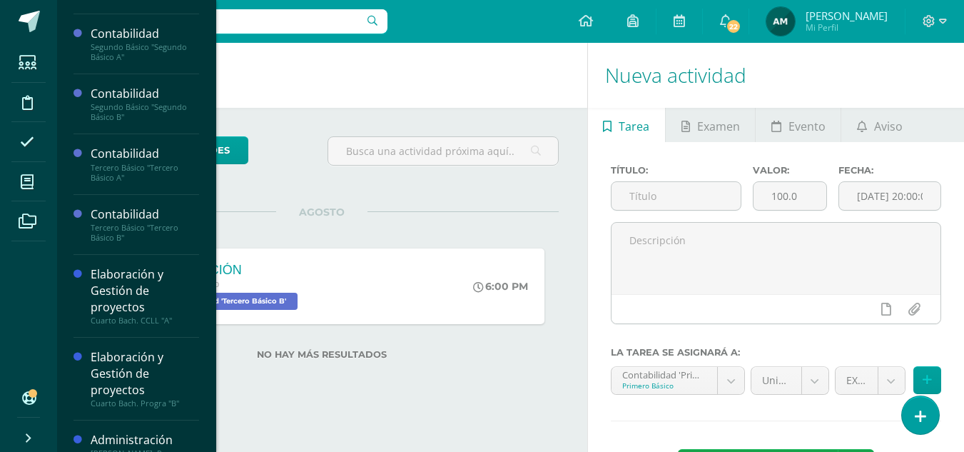
scroll to position [109, 0]
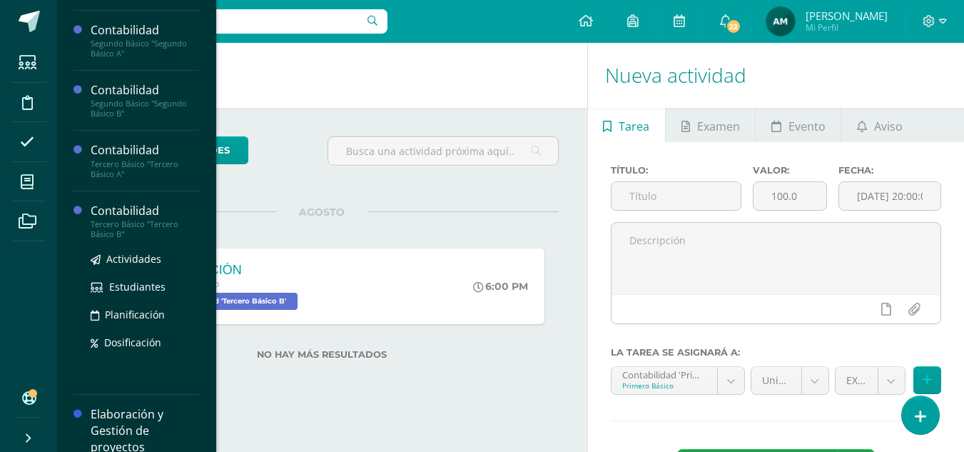
click at [133, 223] on div "Tercero Básico "Tercero Básico B"" at bounding box center [145, 229] width 109 height 20
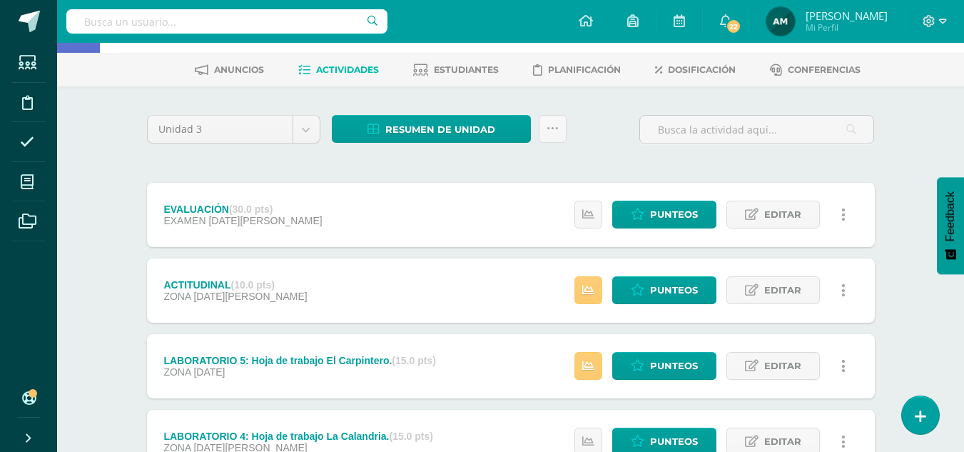
scroll to position [42, 0]
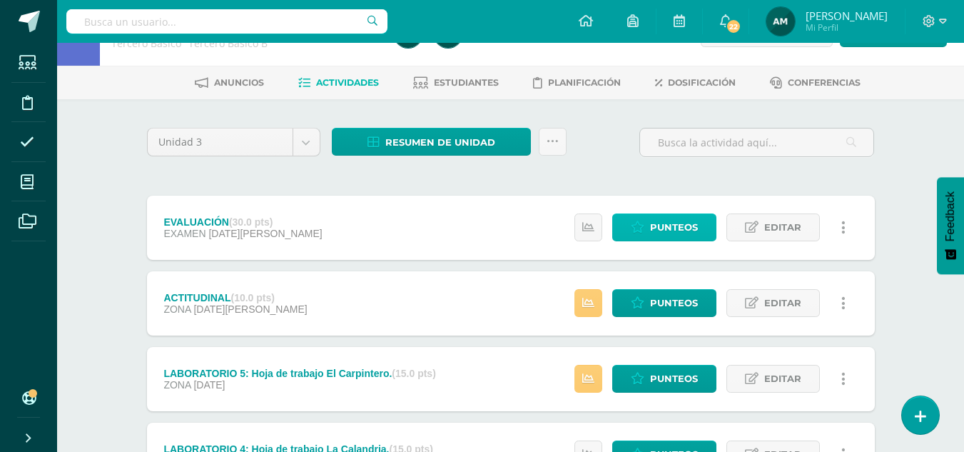
click at [654, 231] on span "Punteos" at bounding box center [674, 227] width 48 height 26
click at [595, 223] on link at bounding box center [589, 227] width 28 height 28
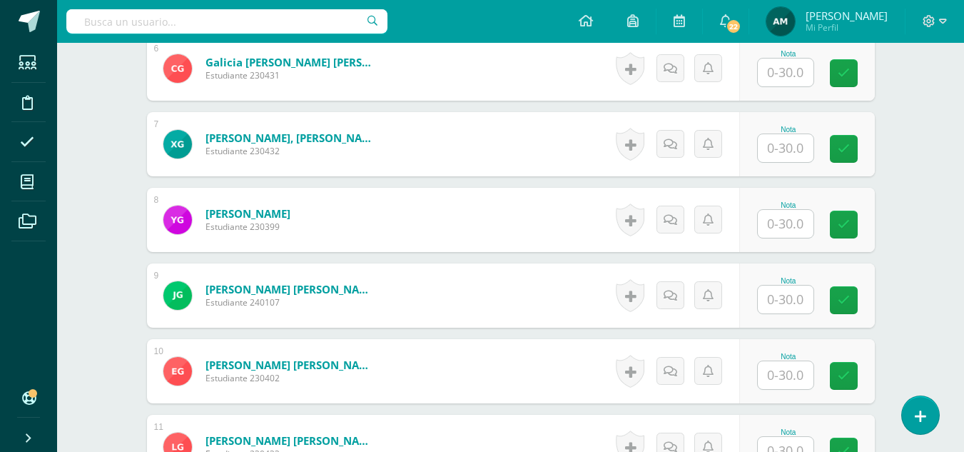
scroll to position [852, 0]
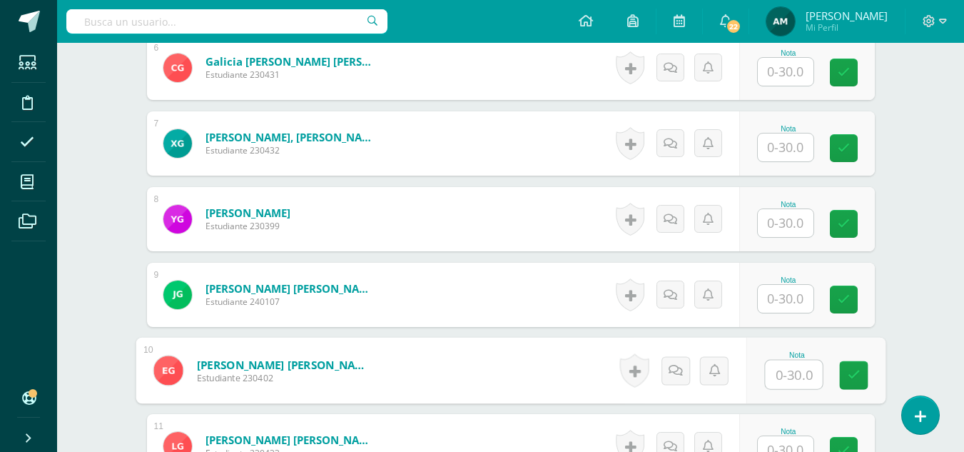
click at [784, 365] on input "text" at bounding box center [793, 374] width 57 height 29
type input "30"
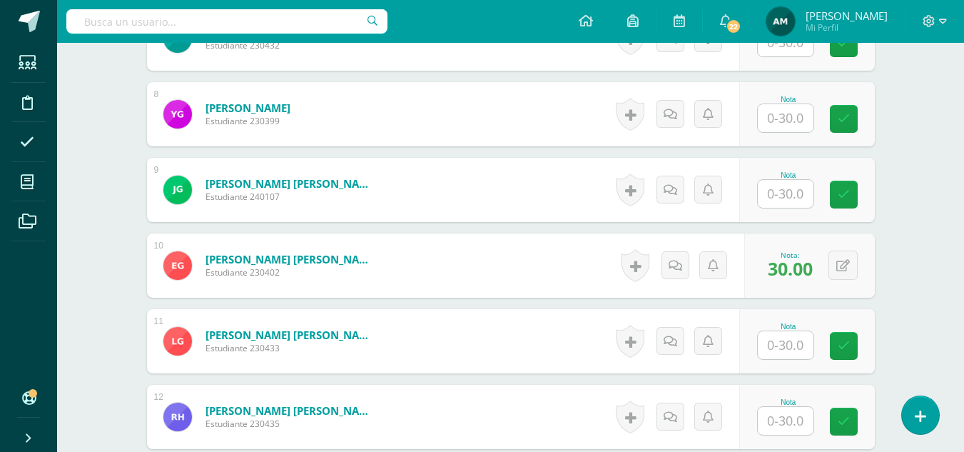
scroll to position [984, 0]
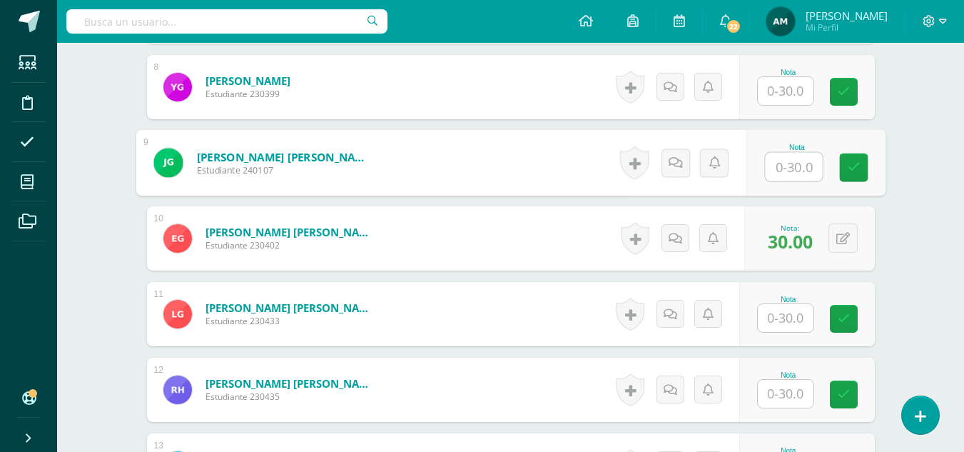
click at [781, 167] on input "text" at bounding box center [793, 167] width 57 height 29
type input "17"
click at [901, 193] on div "¿Estás seguro que quieres eliminar esta actividad? Esto borrará la actividad y …" at bounding box center [510, 438] width 785 height 2563
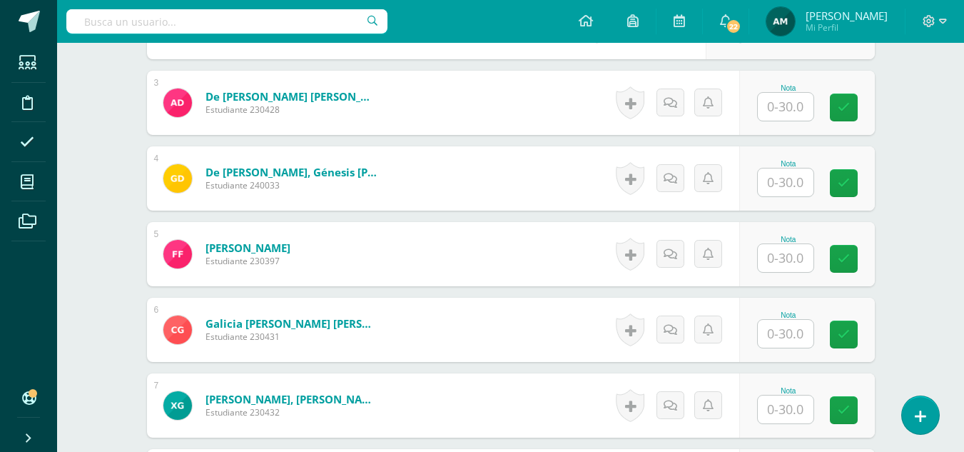
scroll to position [563, 0]
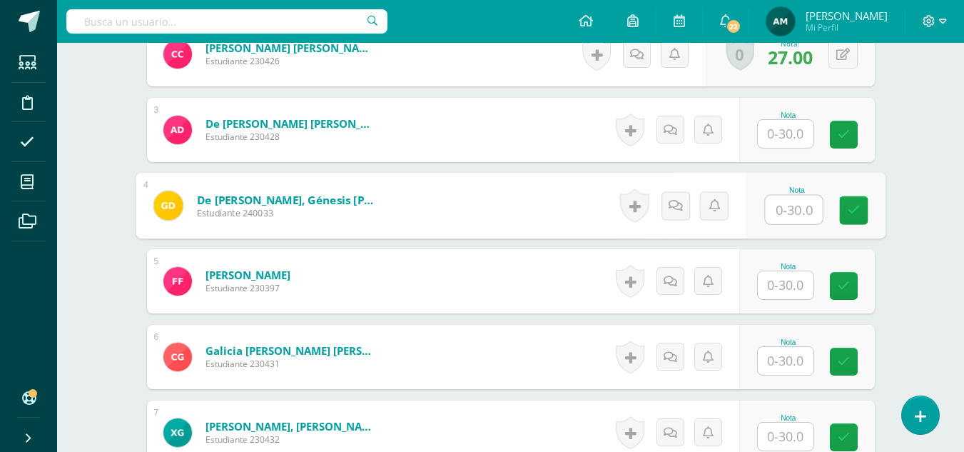
click at [780, 211] on input "text" at bounding box center [793, 210] width 57 height 29
type input "8"
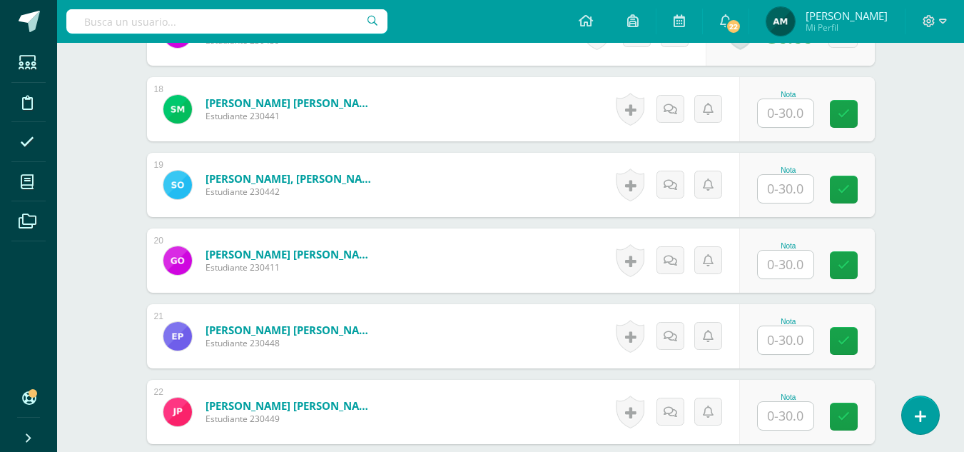
scroll to position [1764, 0]
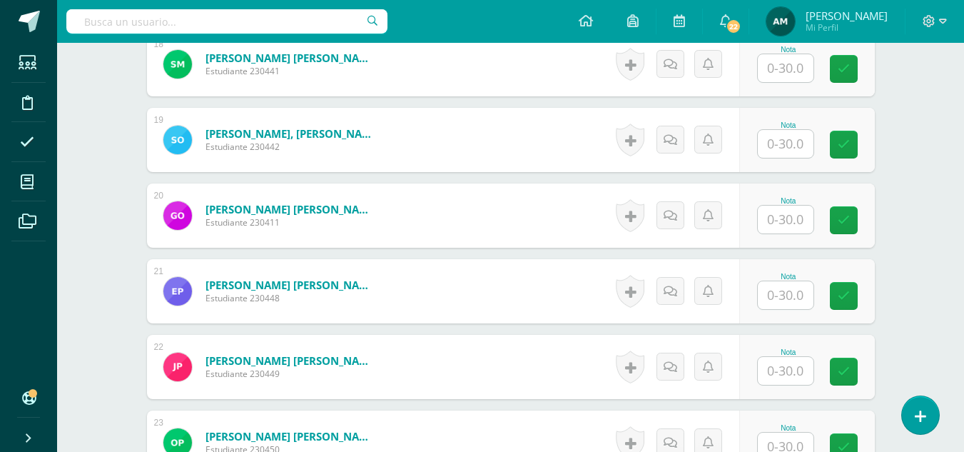
click at [782, 304] on input "text" at bounding box center [786, 295] width 56 height 28
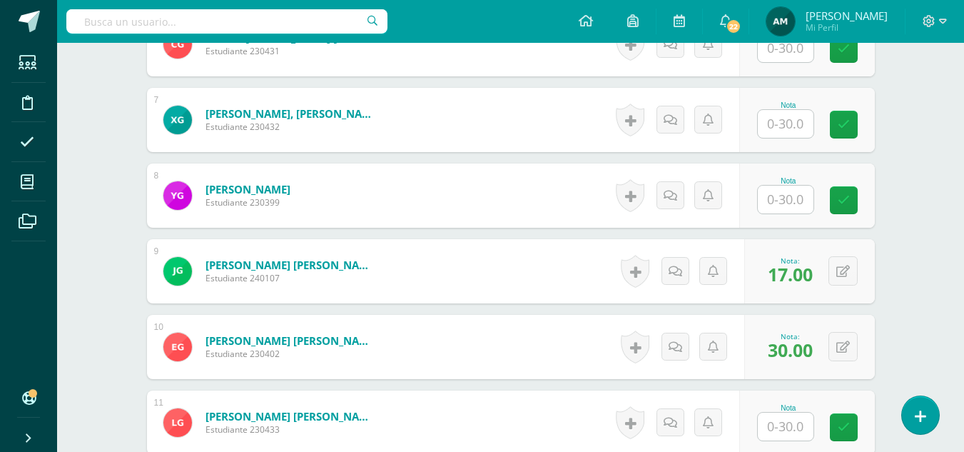
scroll to position [867, 0]
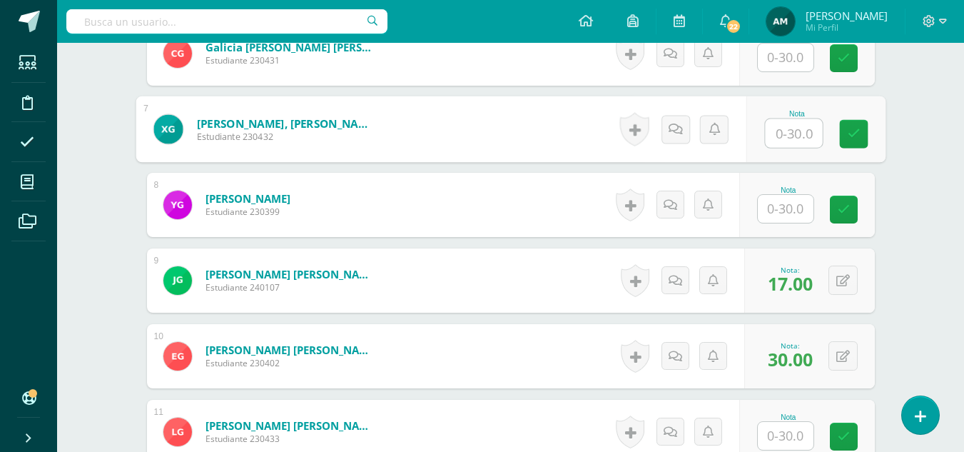
click at [788, 136] on input "text" at bounding box center [793, 133] width 57 height 29
type input "24"
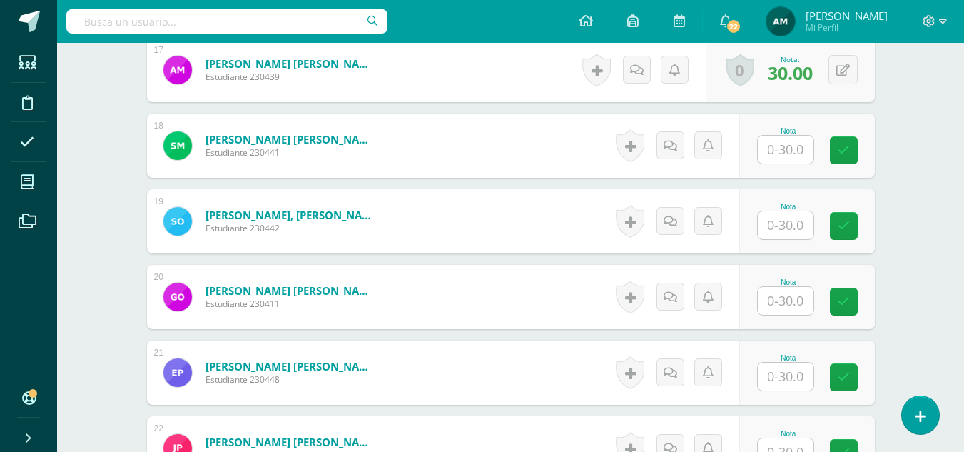
scroll to position [1692, 0]
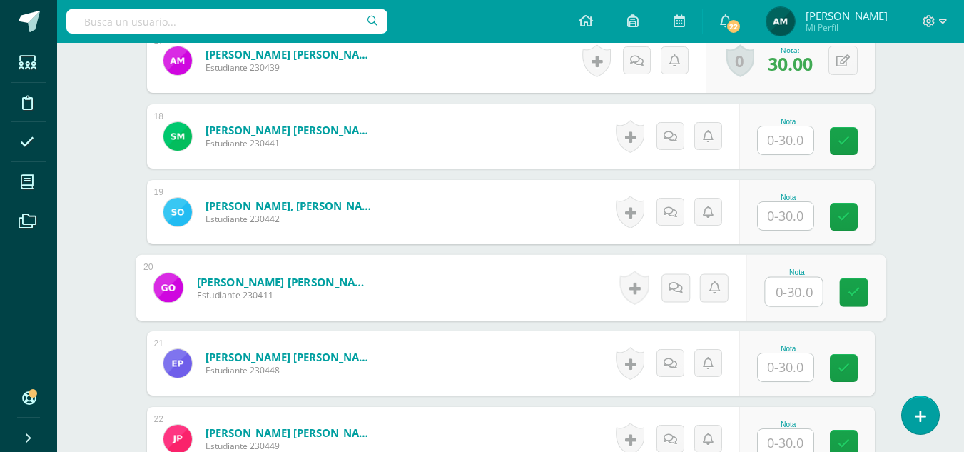
click at [790, 291] on input "text" at bounding box center [793, 292] width 57 height 29
type input "20"
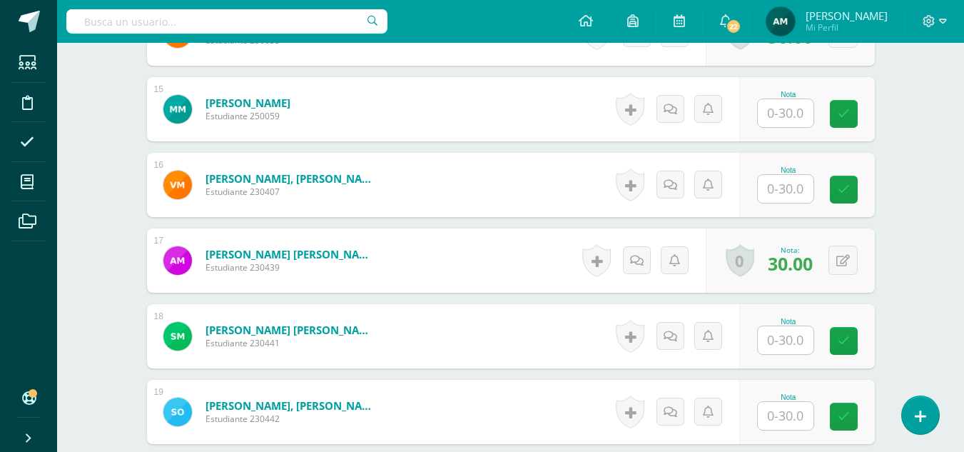
scroll to position [1488, 0]
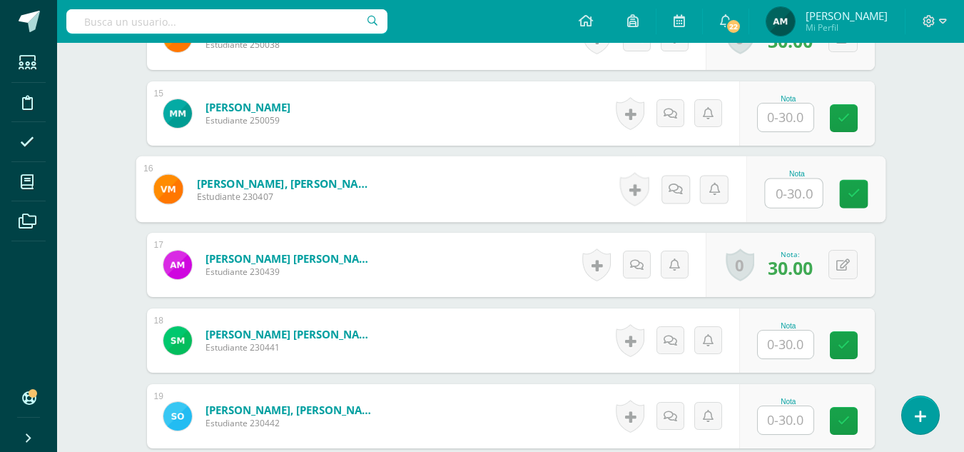
click at [782, 193] on input "text" at bounding box center [793, 193] width 57 height 29
type input "30"
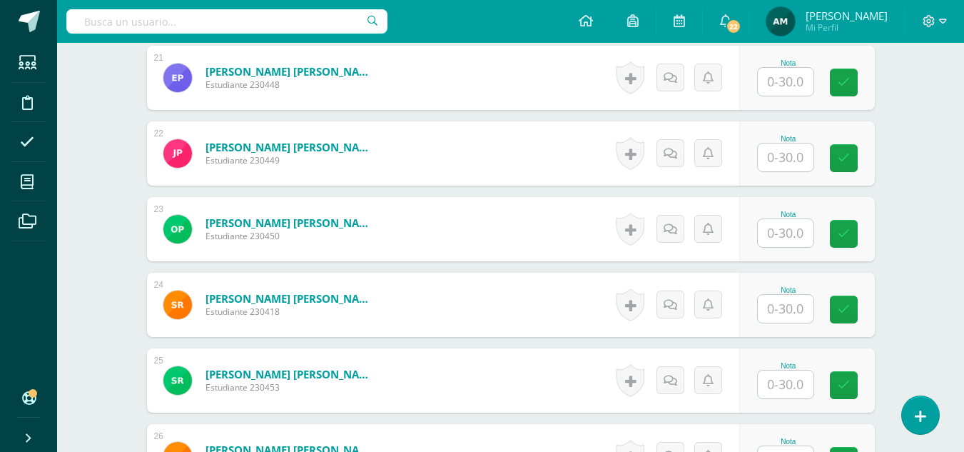
scroll to position [1987, 0]
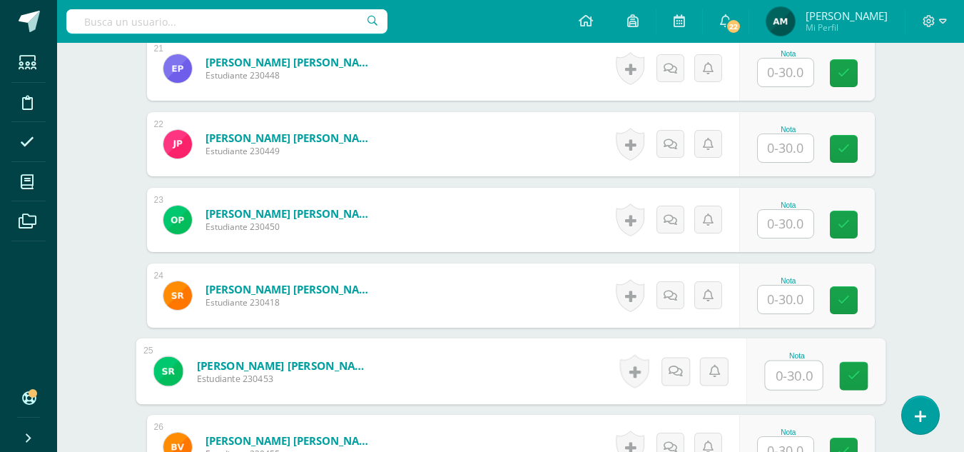
click at [781, 373] on input "text" at bounding box center [793, 375] width 57 height 29
type input "27"
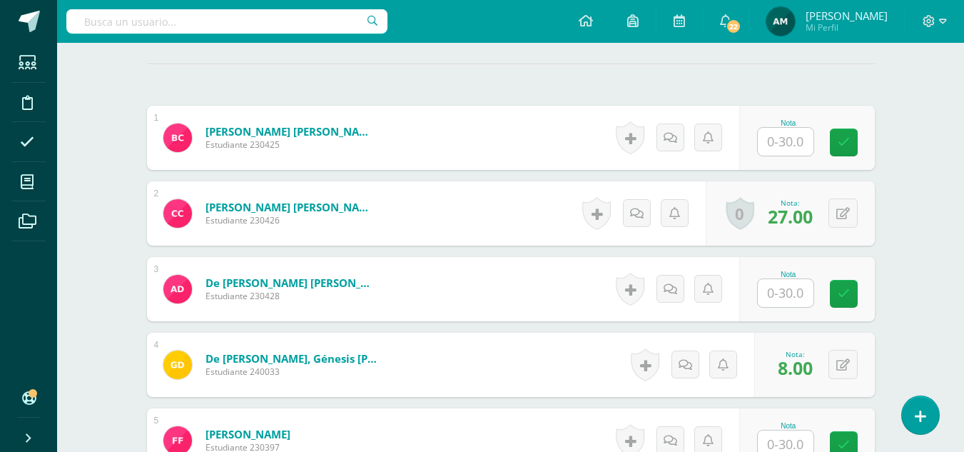
scroll to position [386, 0]
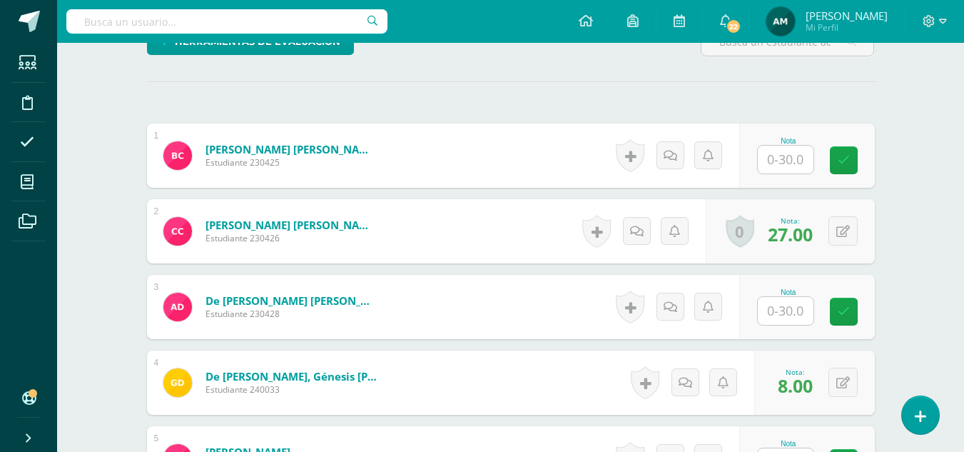
click at [785, 149] on input "text" at bounding box center [786, 160] width 56 height 28
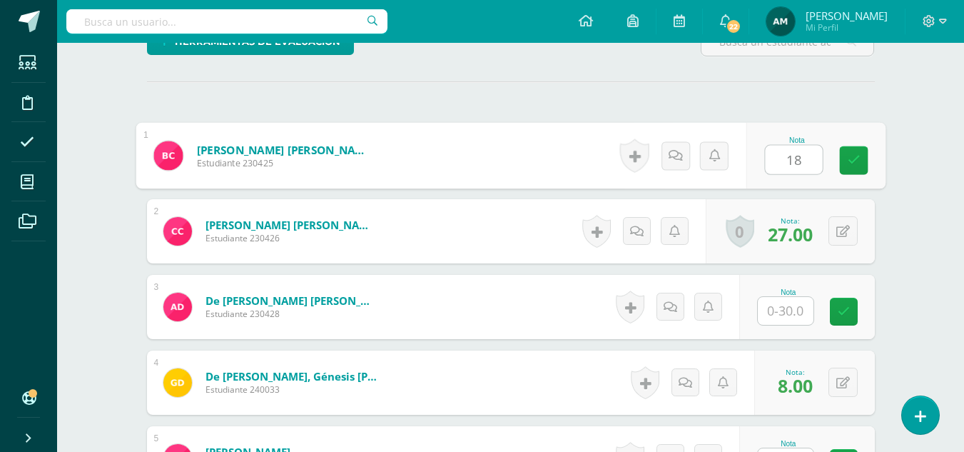
type input "18"
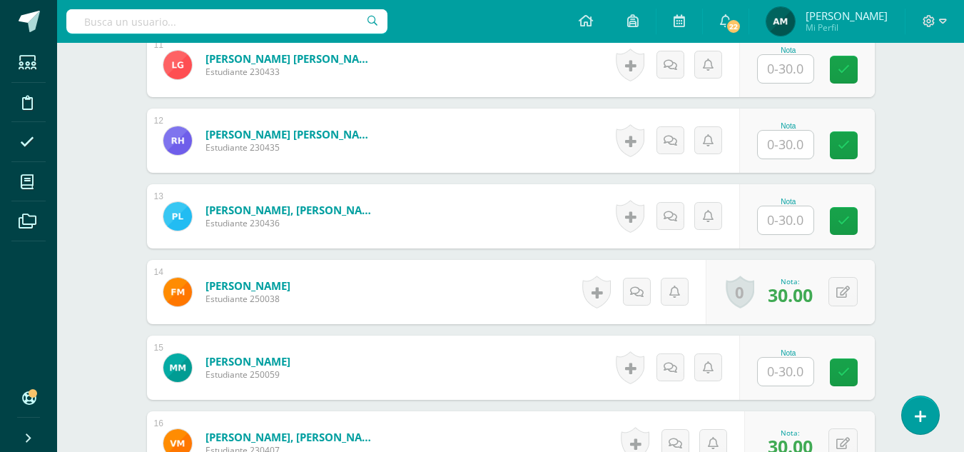
scroll to position [1239, 0]
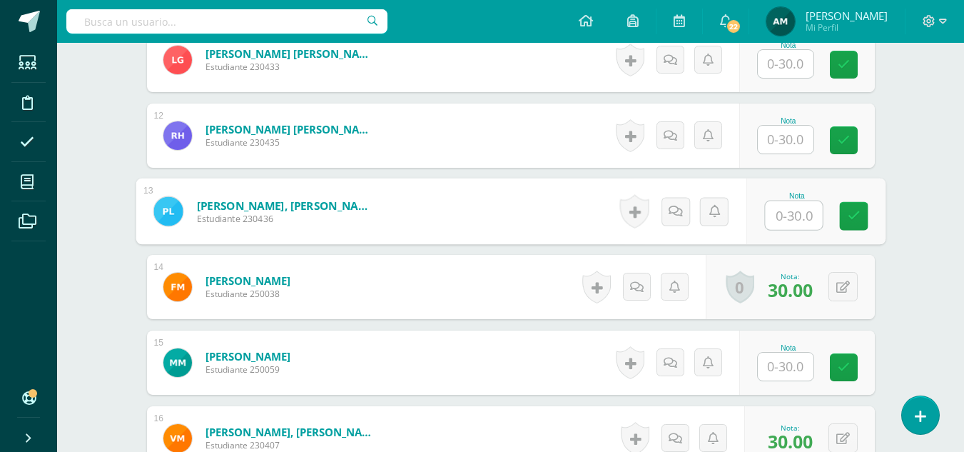
click at [794, 218] on input "text" at bounding box center [793, 215] width 57 height 29
type input "30"
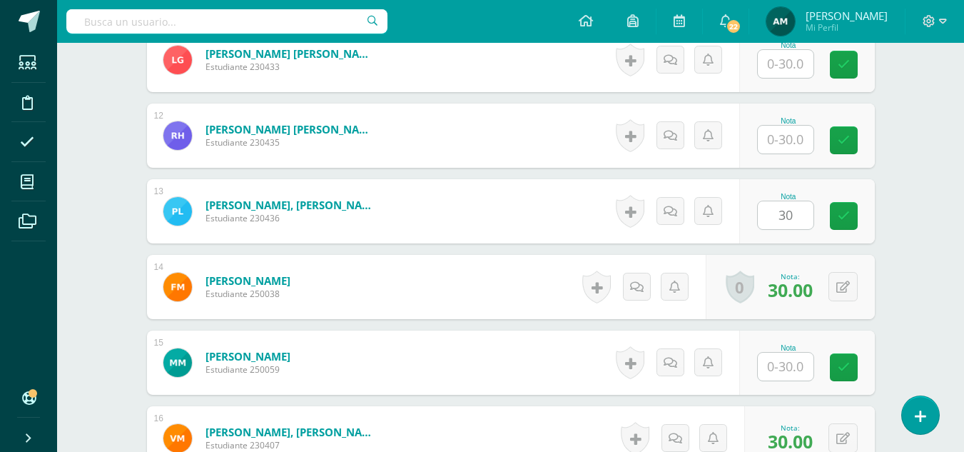
click at [873, 226] on div "Nota 30" at bounding box center [808, 211] width 136 height 64
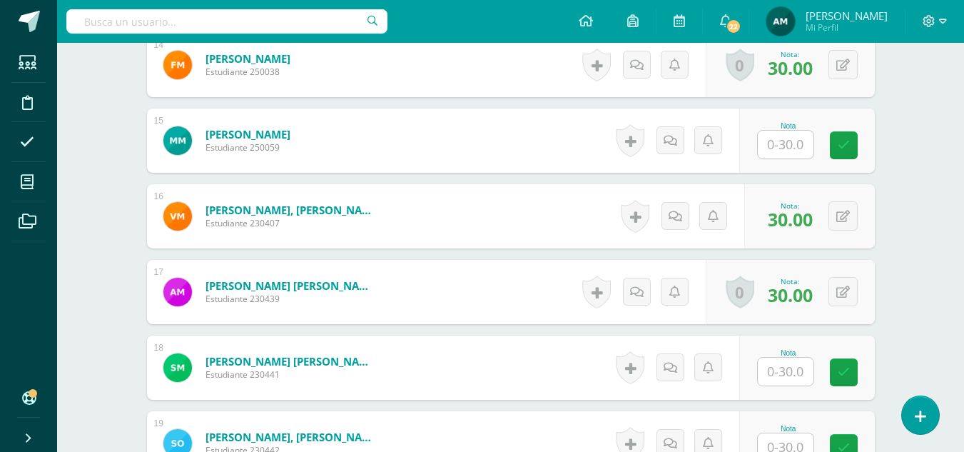
scroll to position [1483, 0]
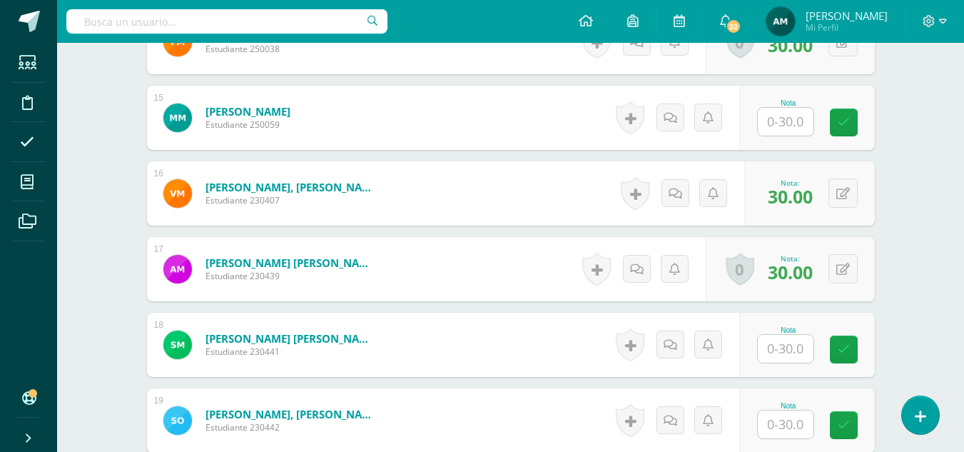
click at [786, 343] on input "text" at bounding box center [786, 349] width 56 height 28
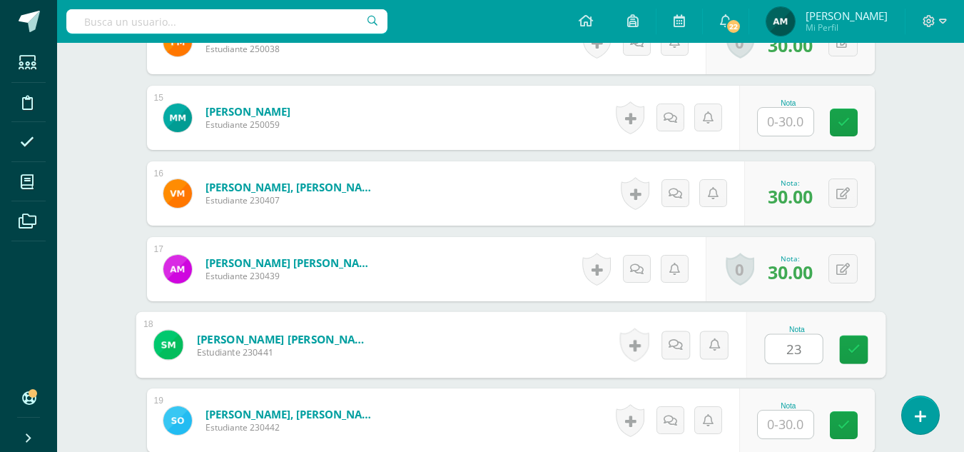
type input "23"
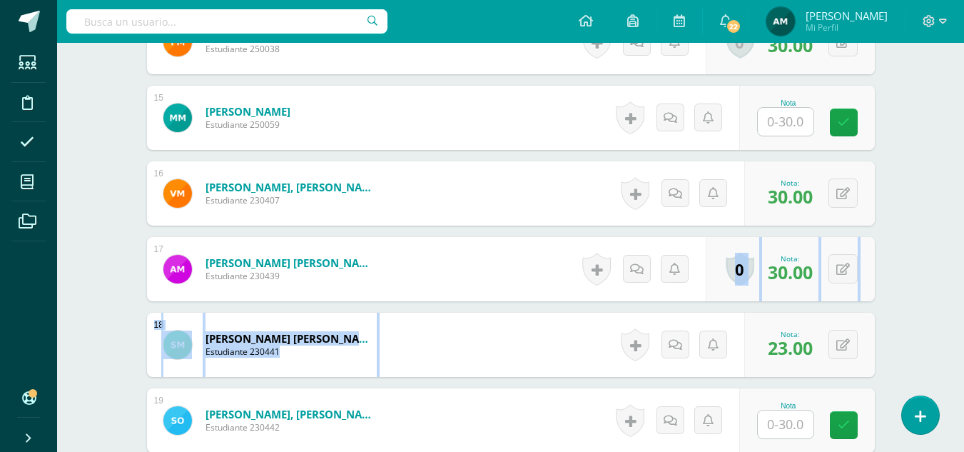
drag, startPoint x: 962, startPoint y: 311, endPoint x: 962, endPoint y: 296, distance: 15.0
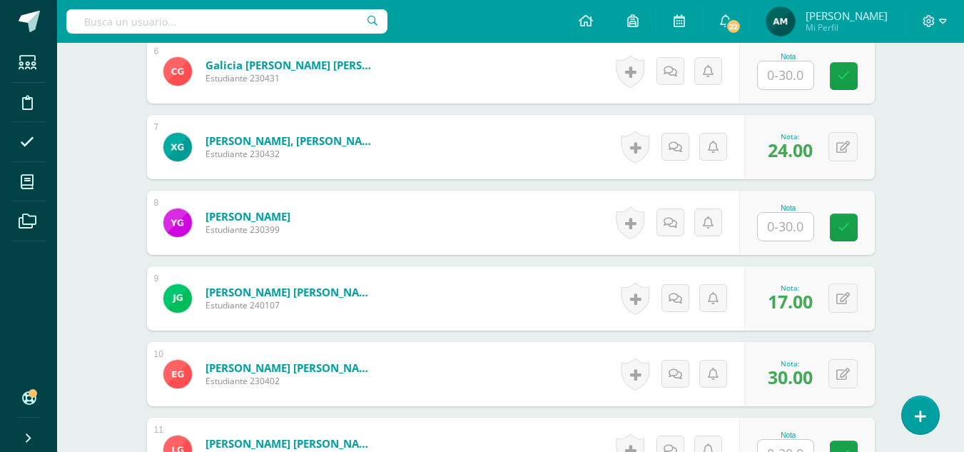
scroll to position [844, 0]
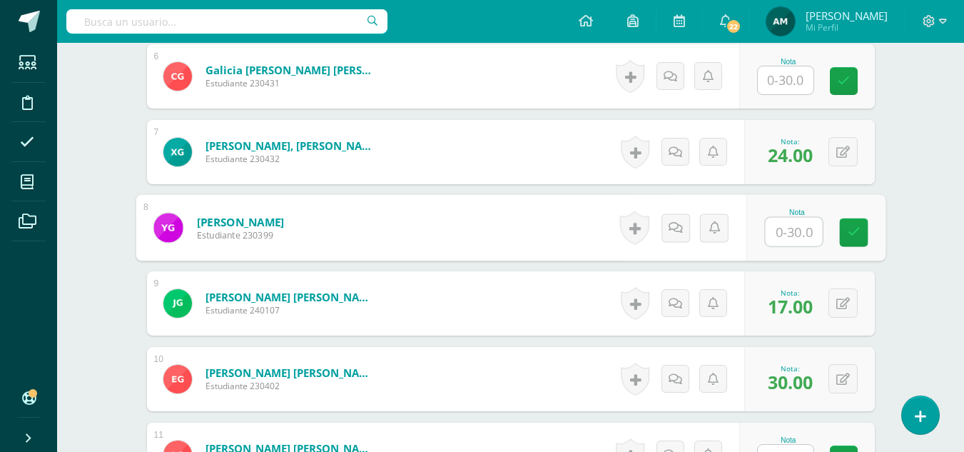
click at [785, 232] on input "text" at bounding box center [793, 232] width 57 height 29
type input "16"
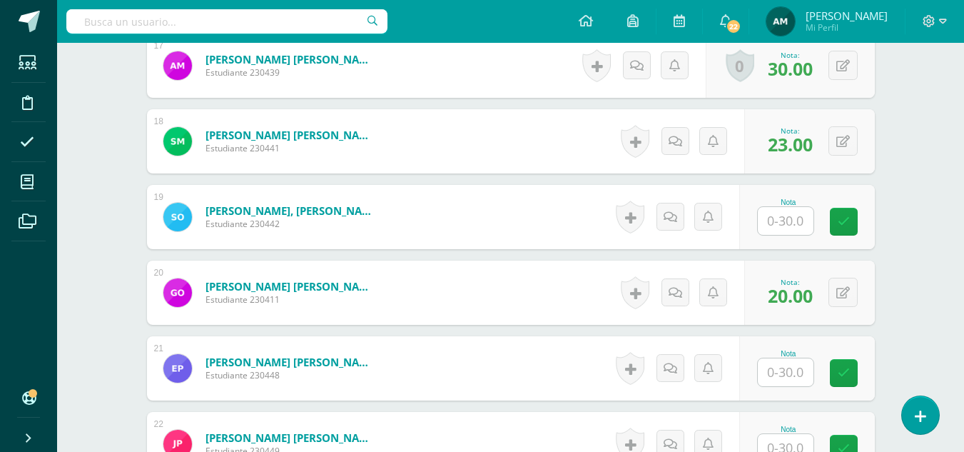
scroll to position [1700, 0]
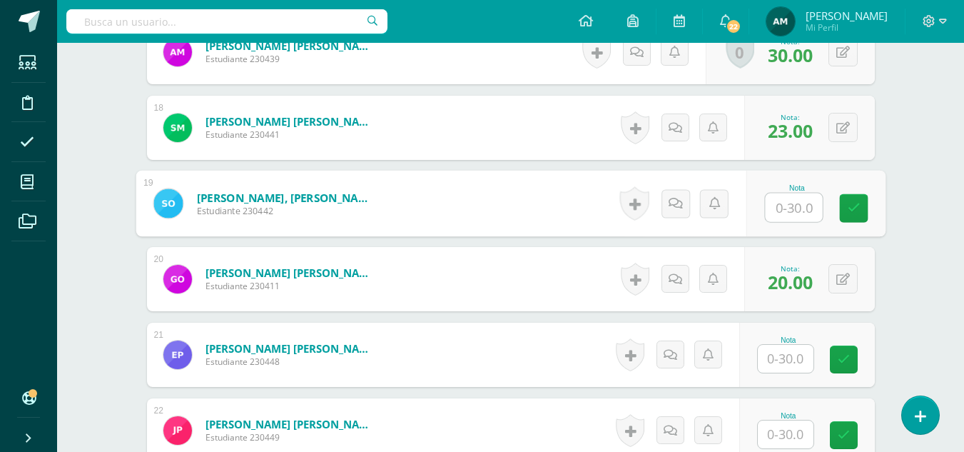
click at [788, 213] on input "text" at bounding box center [793, 207] width 57 height 29
type input "1"
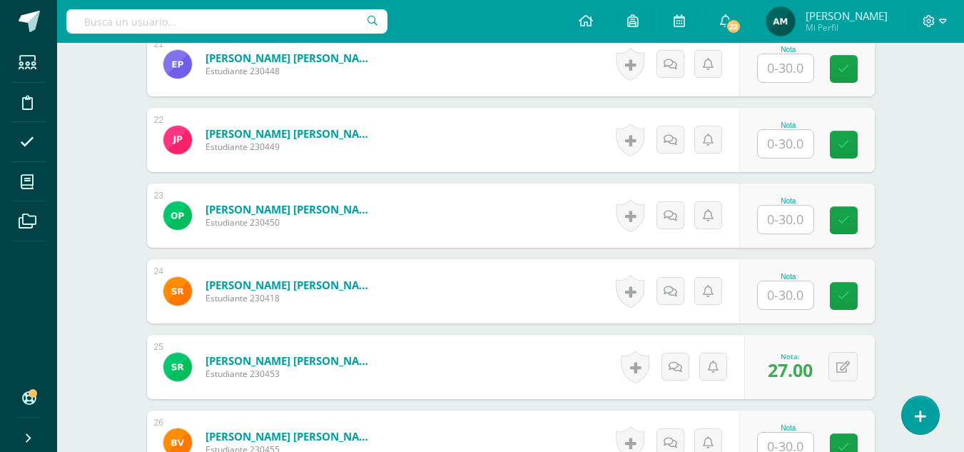
scroll to position [1995, 0]
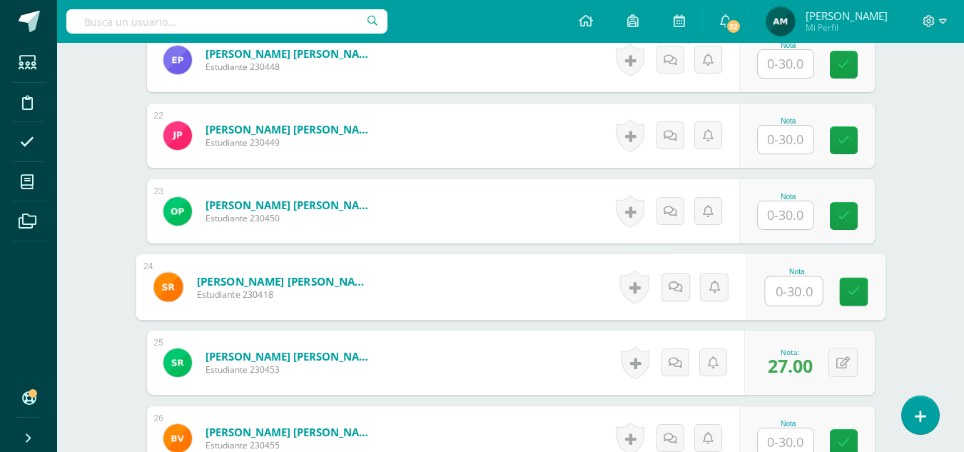
click at [785, 295] on input "text" at bounding box center [793, 291] width 57 height 29
type input "30"
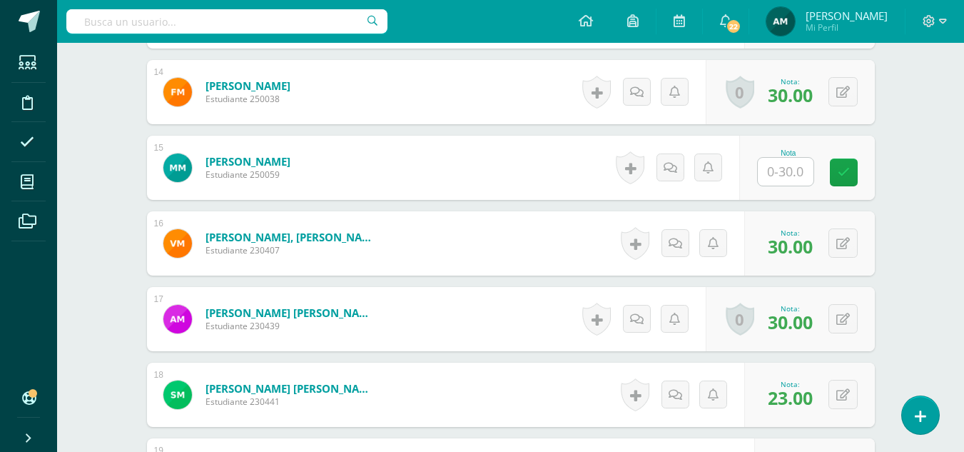
scroll to position [1415, 0]
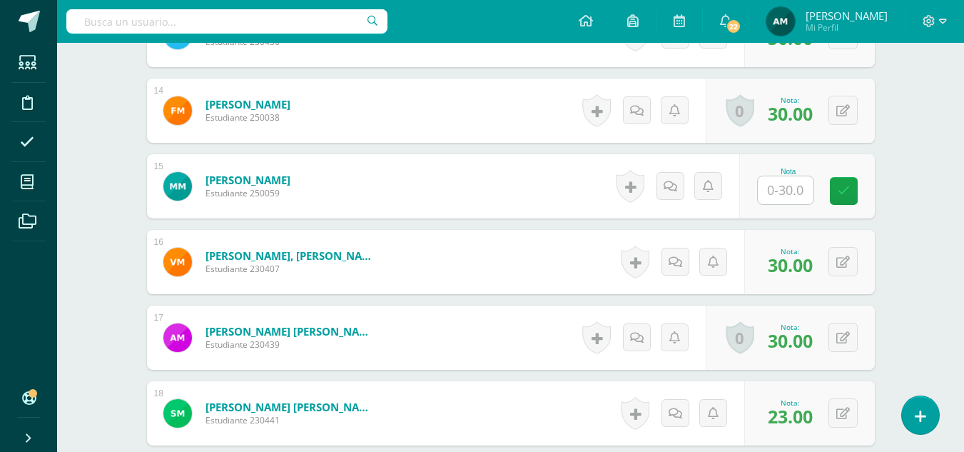
click at [786, 190] on input "text" at bounding box center [786, 190] width 56 height 28
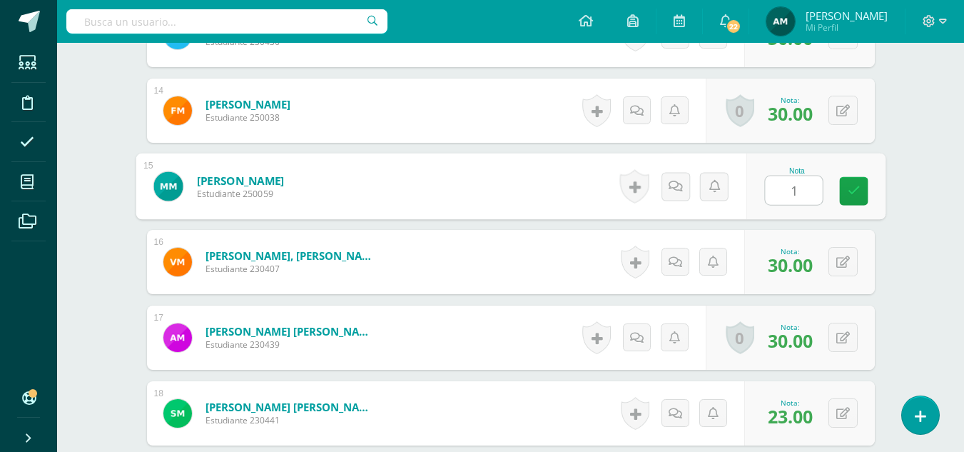
type input "1"
drag, startPoint x: 895, startPoint y: 207, endPoint x: 895, endPoint y: 196, distance: 11.4
click at [895, 204] on div "¿Estás seguro que quieres eliminar esta actividad? Esto borrará la actividad y …" at bounding box center [510, 7] width 785 height 2563
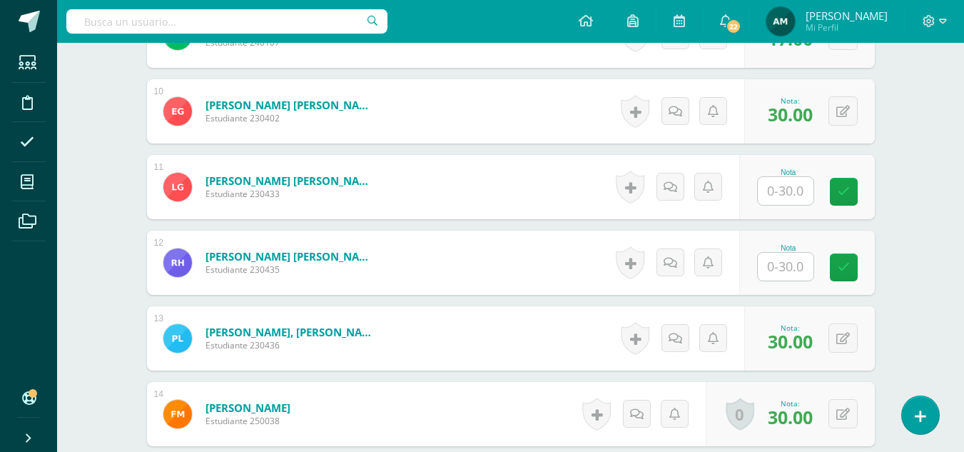
scroll to position [1098, 0]
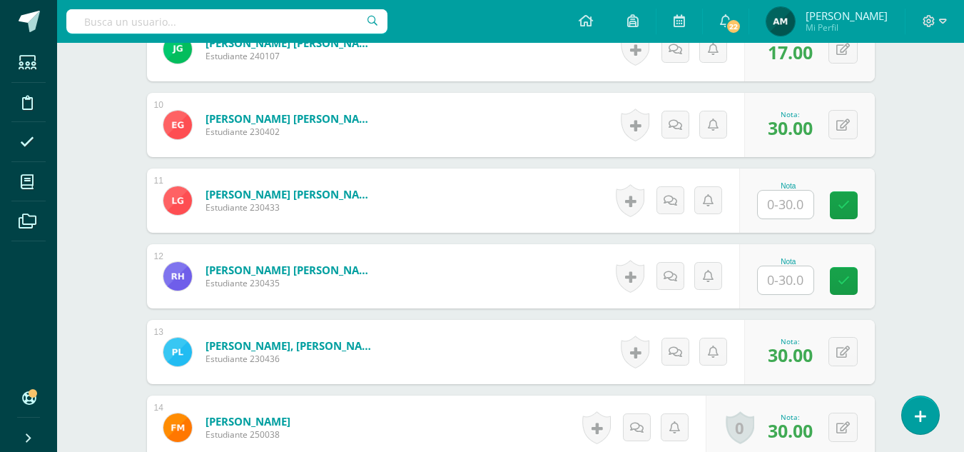
click at [785, 203] on input "text" at bounding box center [786, 205] width 56 height 28
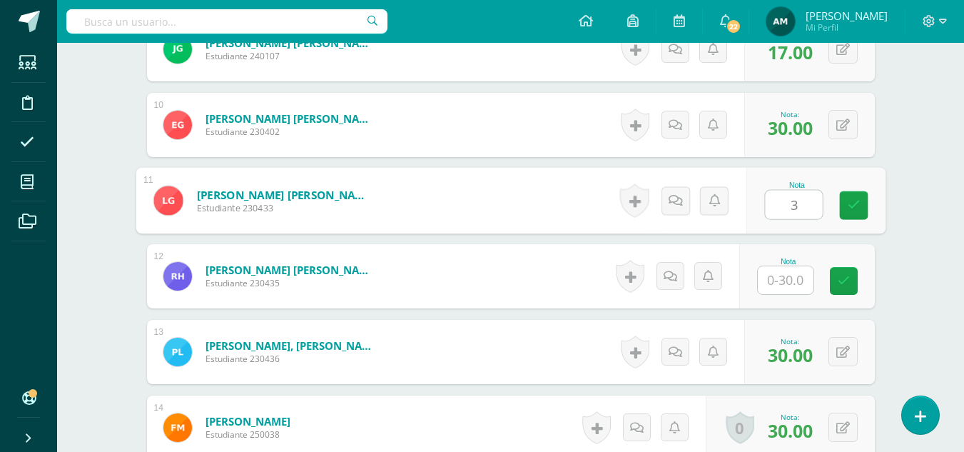
type input "3"
click at [895, 136] on div "¿Estás seguro que quieres eliminar esta actividad? Esto borrará la actividad y …" at bounding box center [510, 324] width 785 height 2563
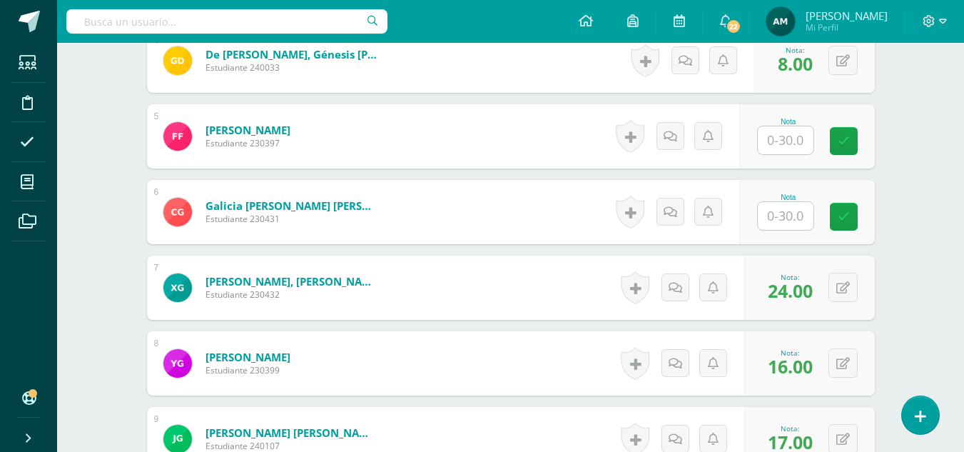
scroll to position [703, 0]
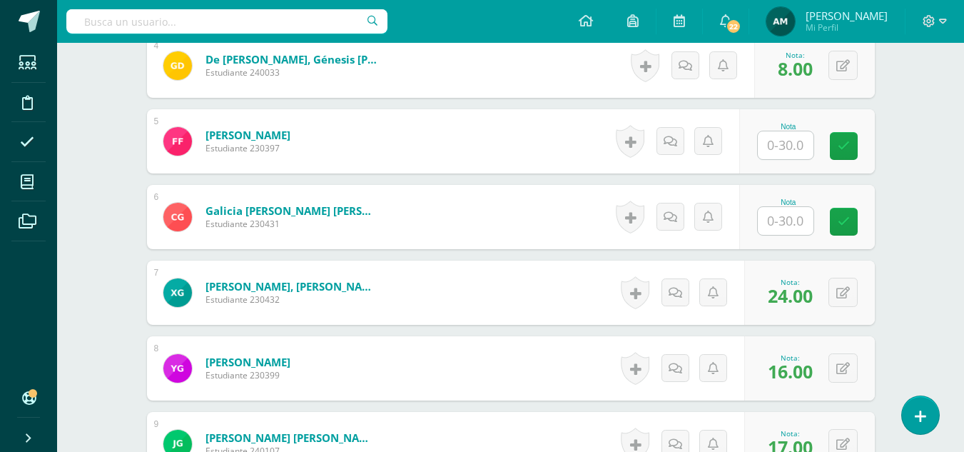
click at [785, 147] on input "text" at bounding box center [786, 145] width 56 height 28
type input "2"
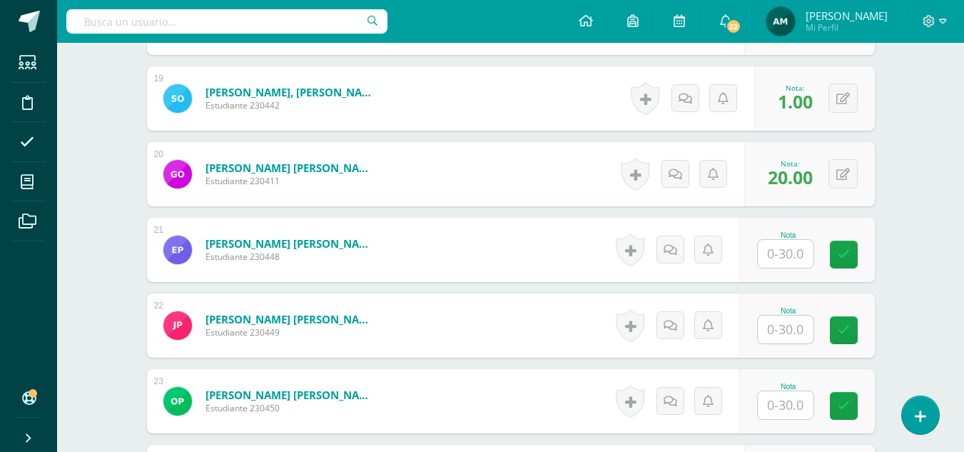
scroll to position [1827, 0]
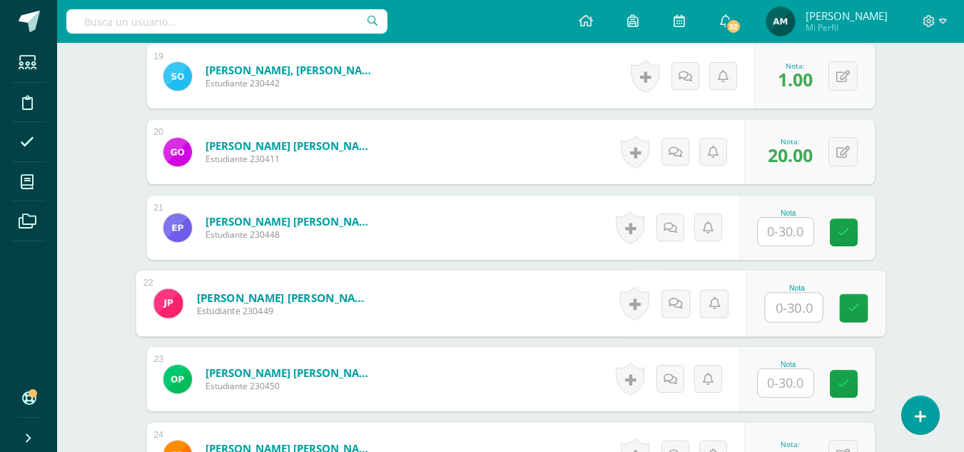
click at [787, 306] on input "text" at bounding box center [793, 307] width 57 height 29
type input "2"
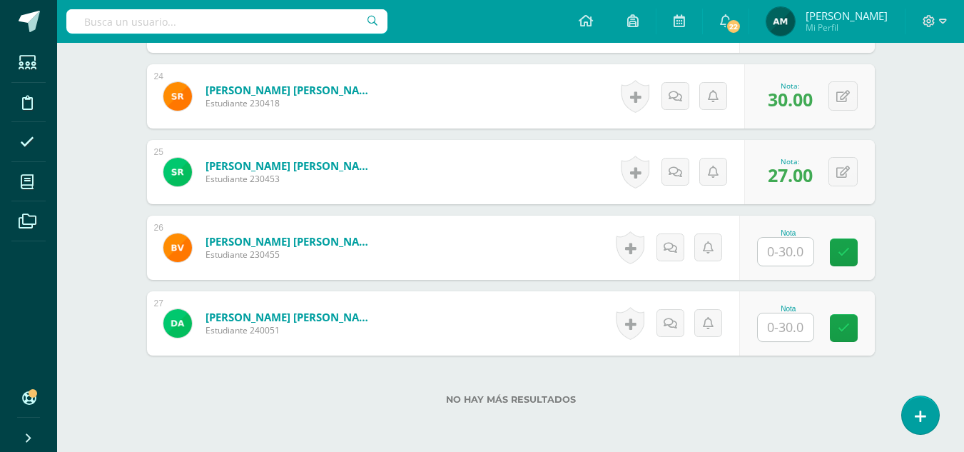
scroll to position [2253, 0]
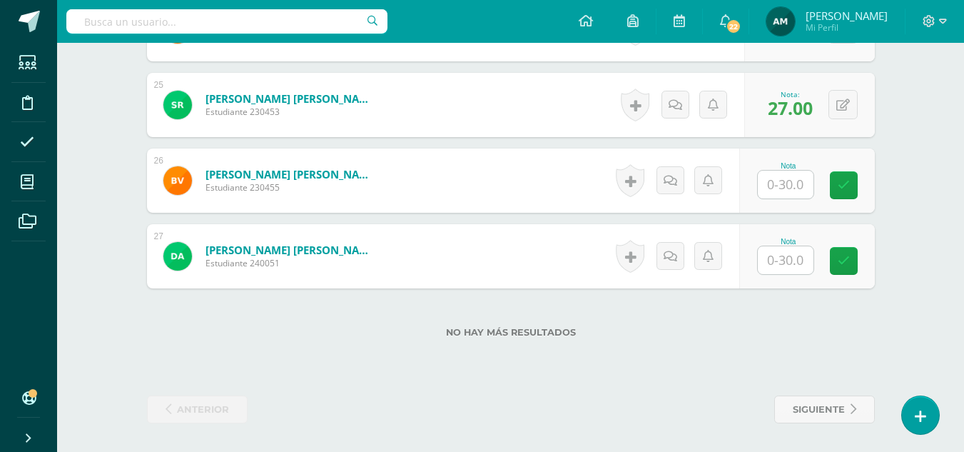
click at [791, 173] on input "text" at bounding box center [786, 185] width 56 height 28
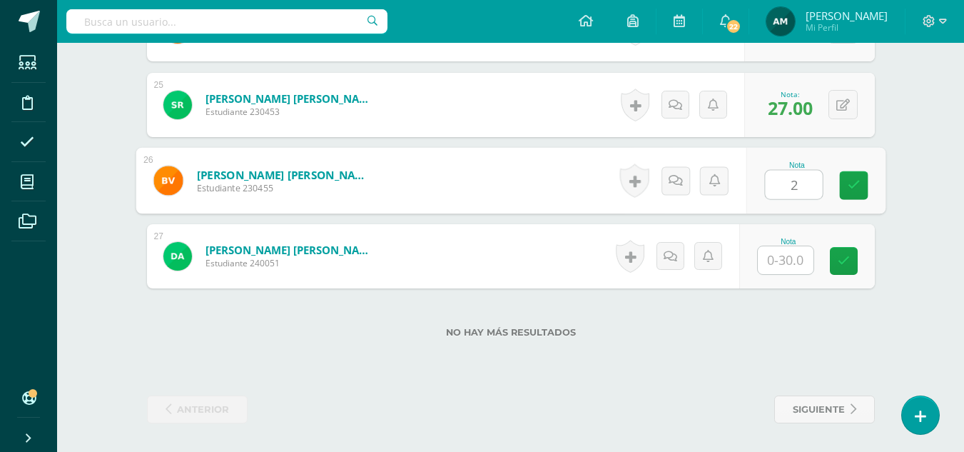
type input "2"
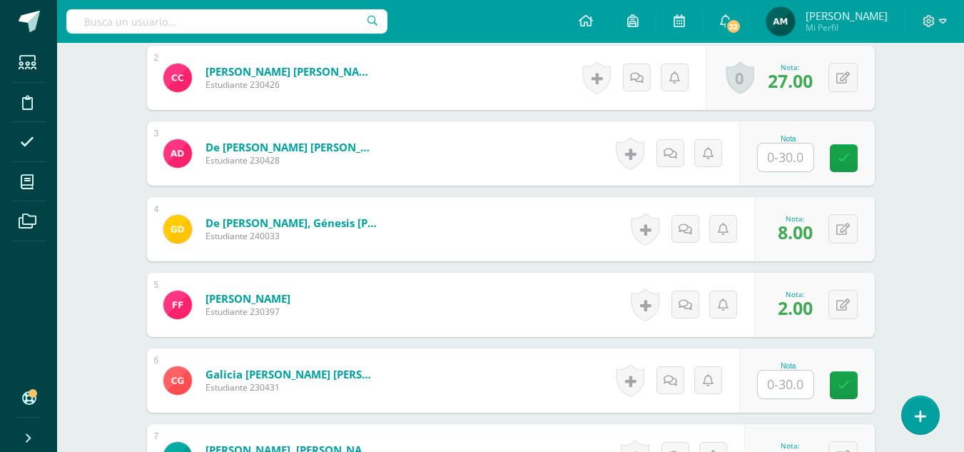
scroll to position [526, 0]
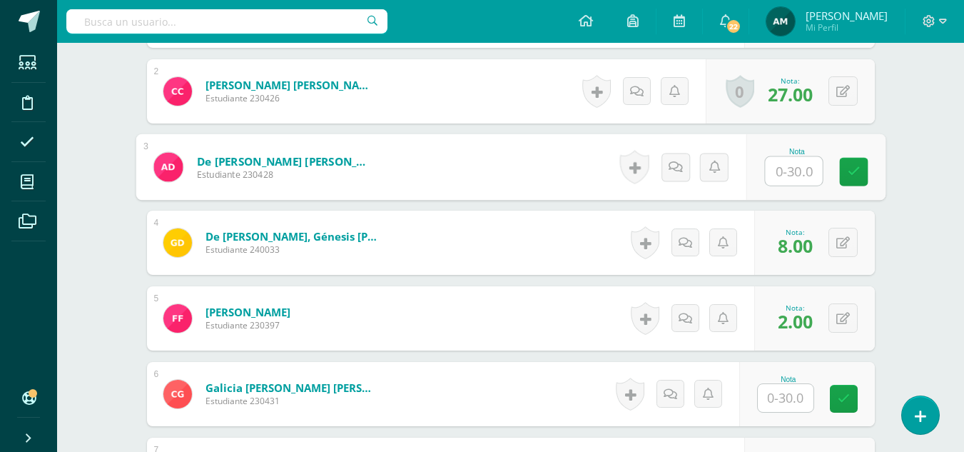
click at [781, 168] on input "text" at bounding box center [793, 171] width 57 height 29
type input "30"
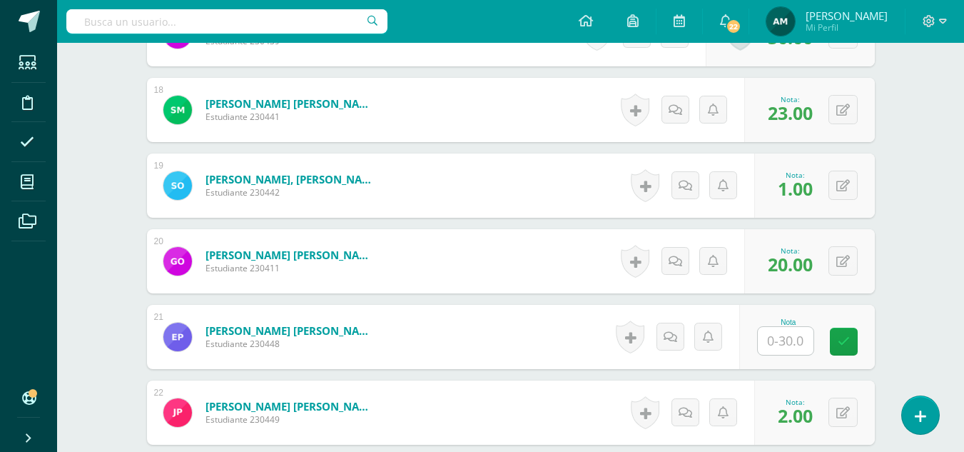
scroll to position [1786, 0]
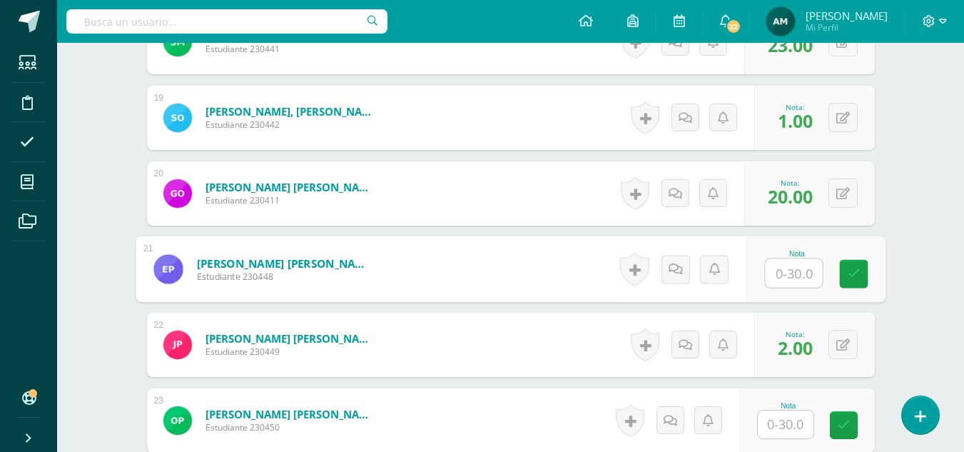
click at [785, 272] on input "text" at bounding box center [793, 273] width 57 height 29
type input "12"
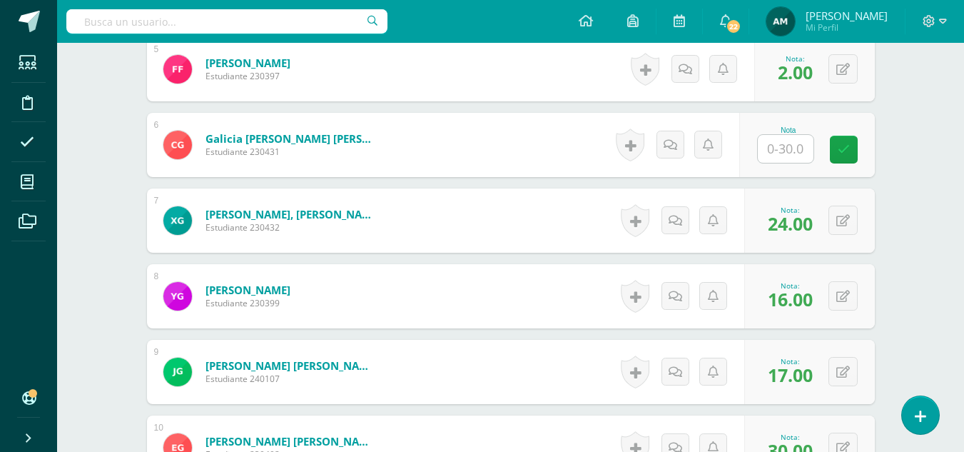
scroll to position [762, 0]
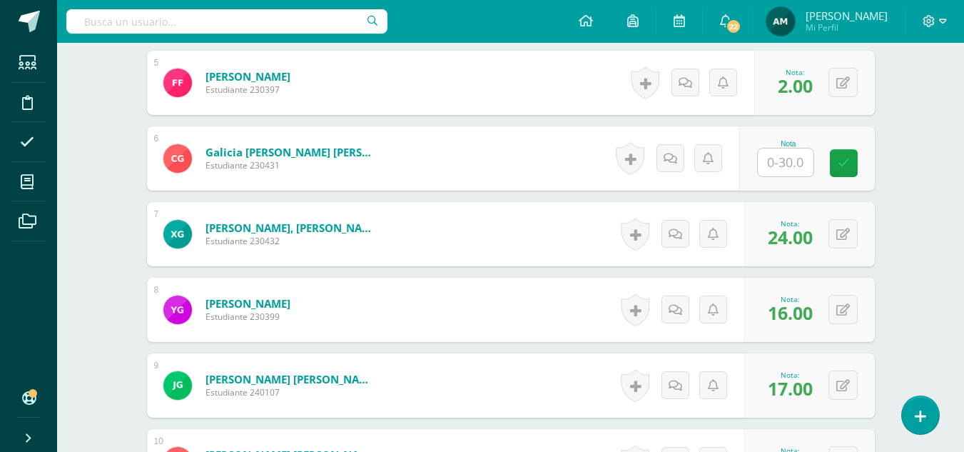
click at [789, 163] on input "text" at bounding box center [786, 162] width 56 height 28
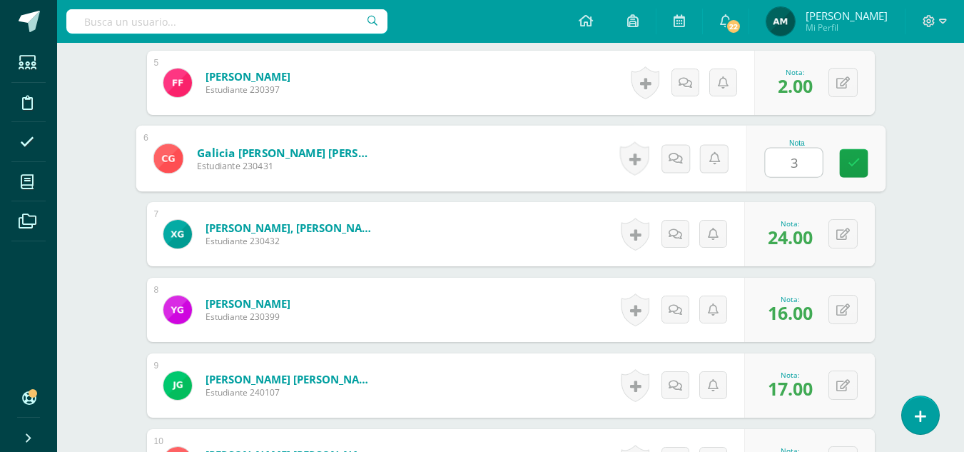
type input "3"
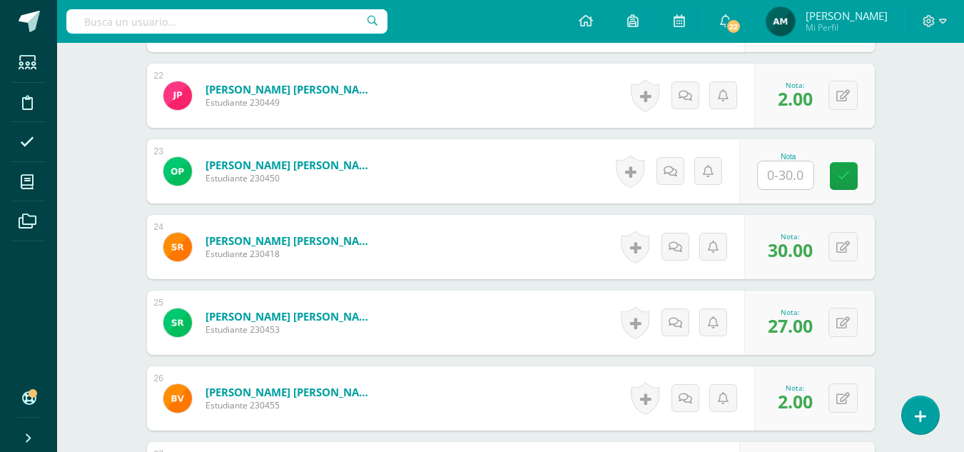
scroll to position [2049, 0]
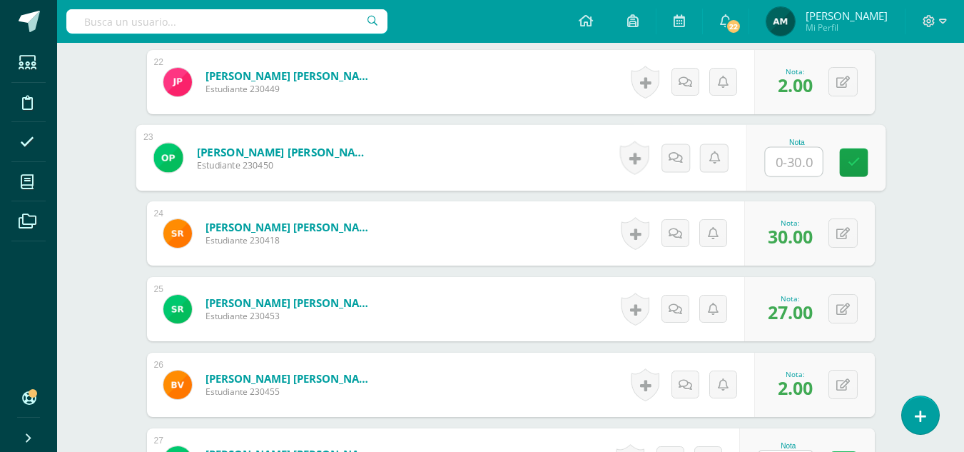
click at [794, 164] on input "text" at bounding box center [793, 162] width 57 height 29
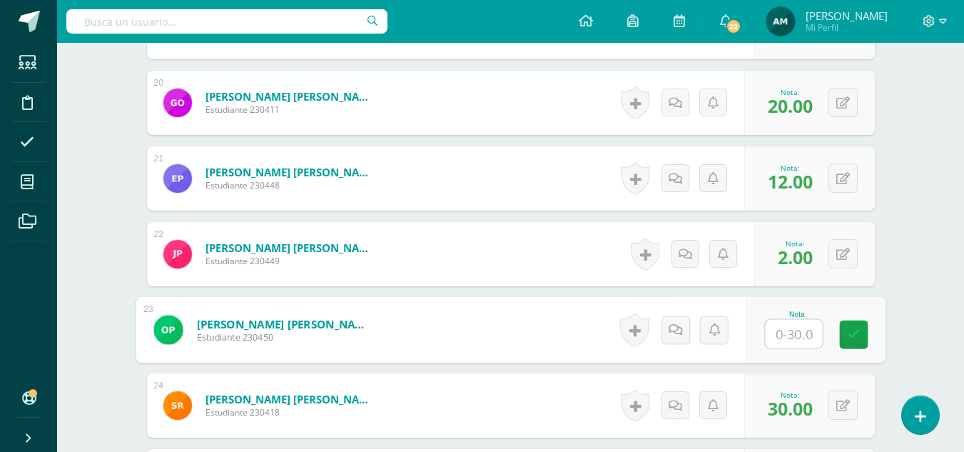
scroll to position [1904, 0]
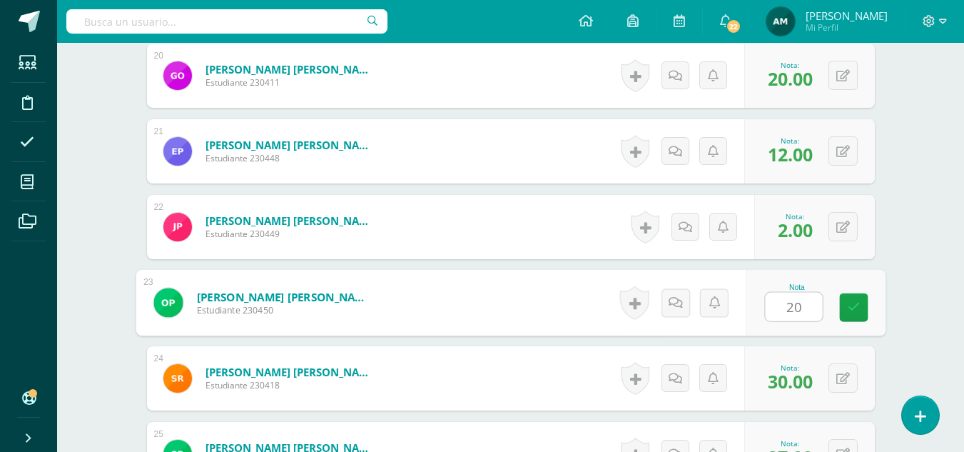
type input "20"
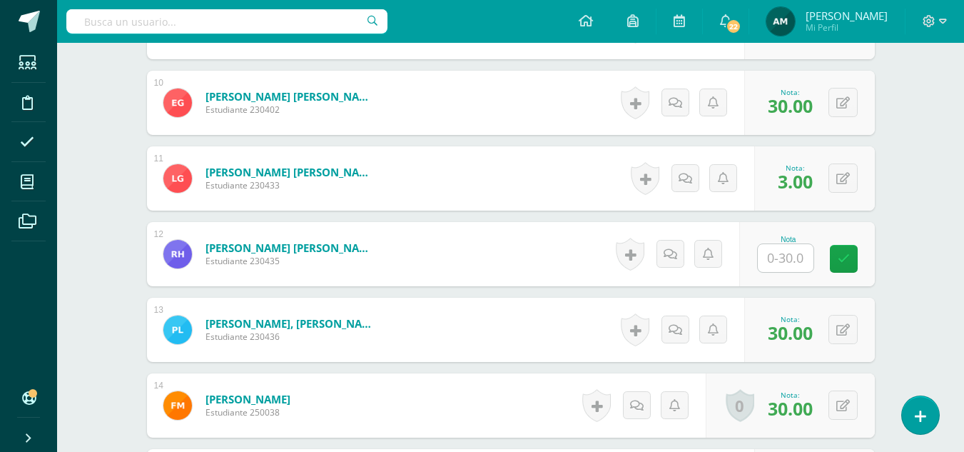
scroll to position [1147, 0]
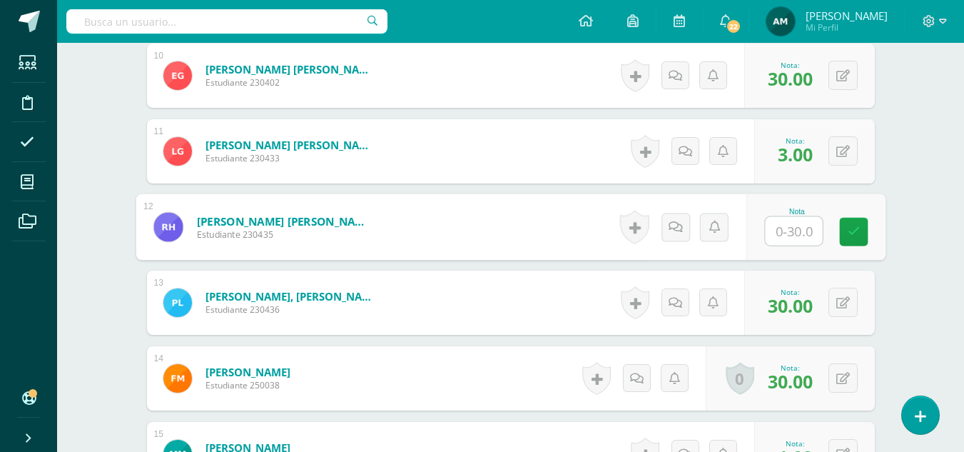
click at [782, 233] on input "text" at bounding box center [793, 231] width 57 height 29
type input "0"
click at [673, 231] on icon at bounding box center [675, 227] width 14 height 12
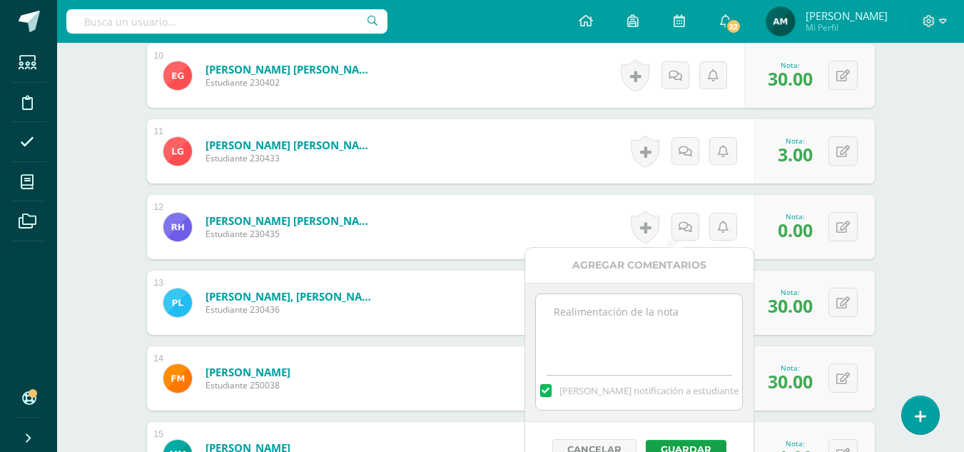
click at [590, 321] on textarea at bounding box center [639, 329] width 206 height 71
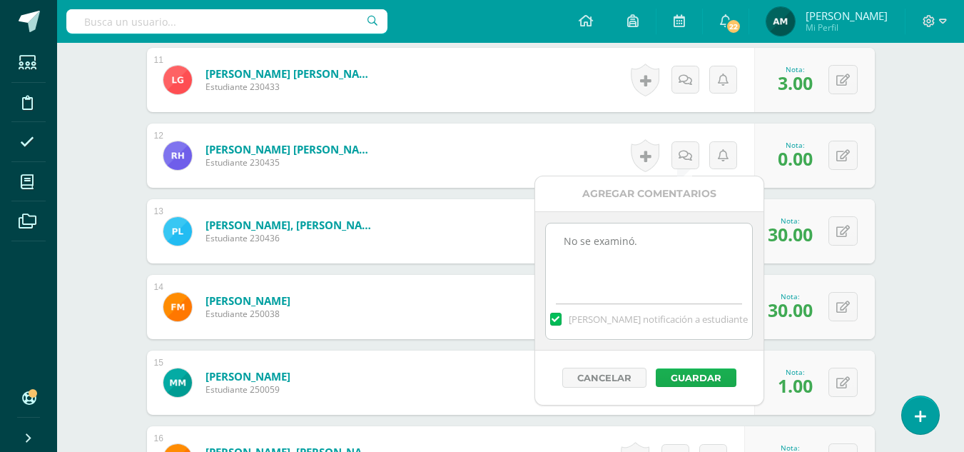
type textarea "No se examinó."
click at [685, 375] on button "Guardar" at bounding box center [696, 377] width 81 height 19
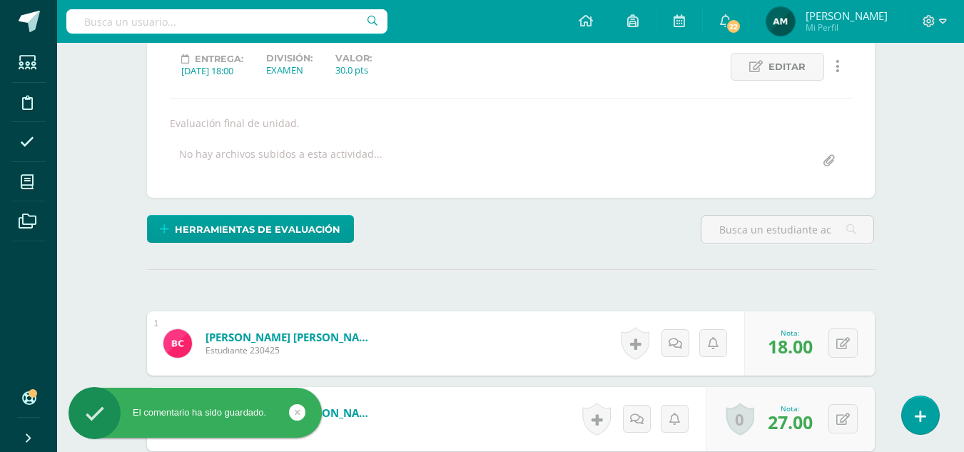
scroll to position [185, 0]
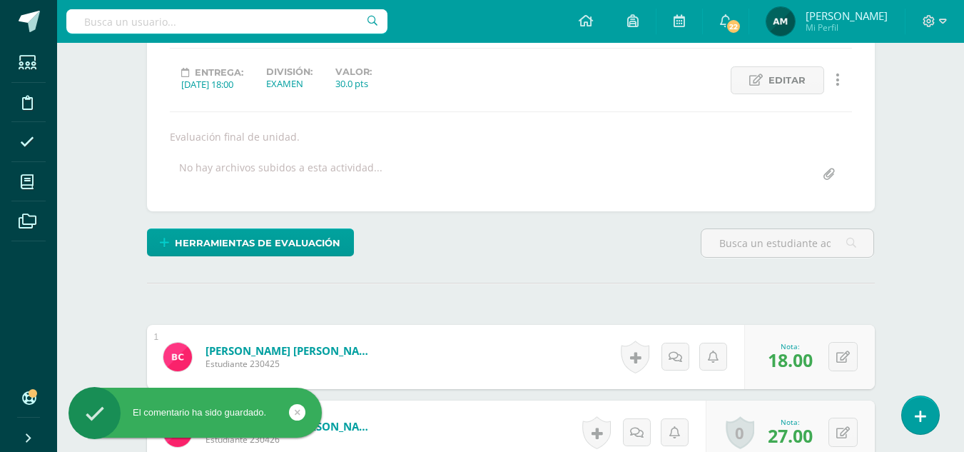
drag, startPoint x: 957, startPoint y: 86, endPoint x: 955, endPoint y: 76, distance: 10.2
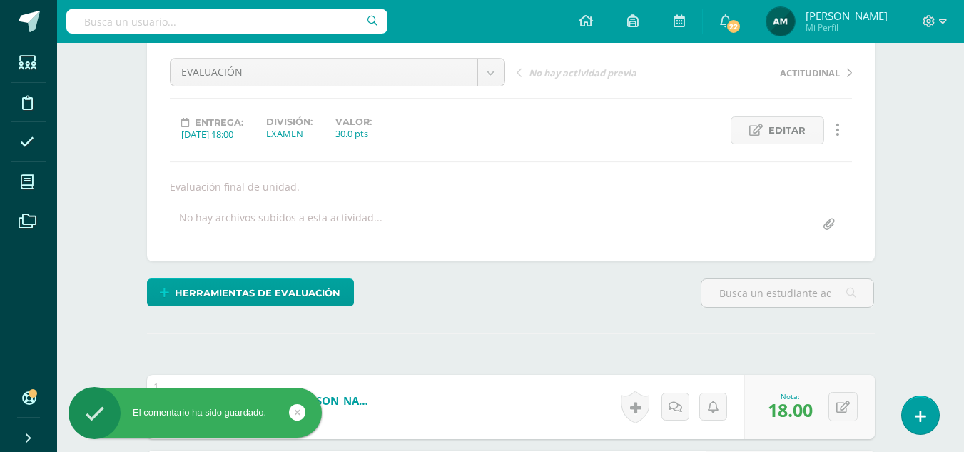
scroll to position [0, 0]
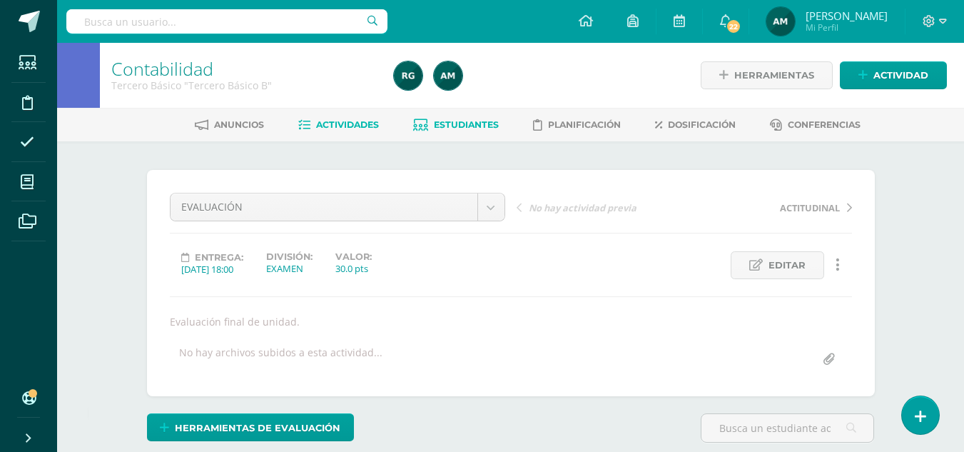
click at [464, 129] on span "Estudiantes" at bounding box center [466, 124] width 65 height 11
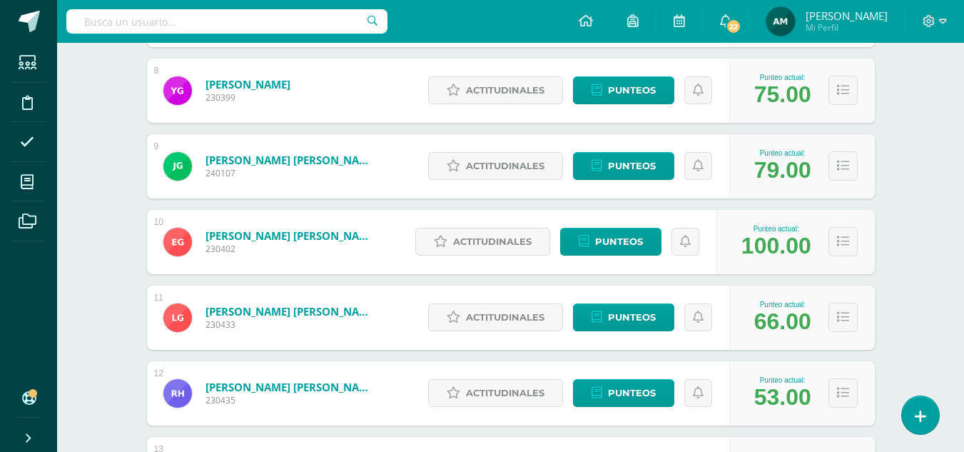
scroll to position [794, 0]
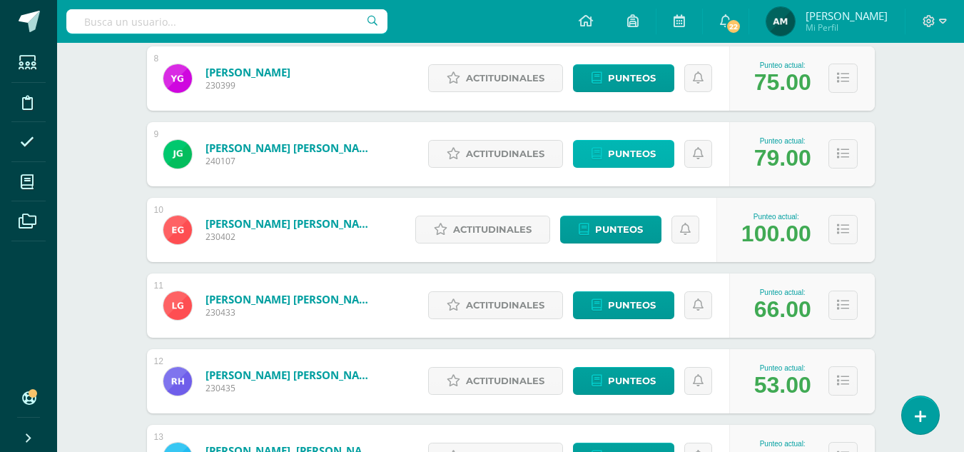
click at [614, 152] on span "Punteos" at bounding box center [632, 154] width 48 height 26
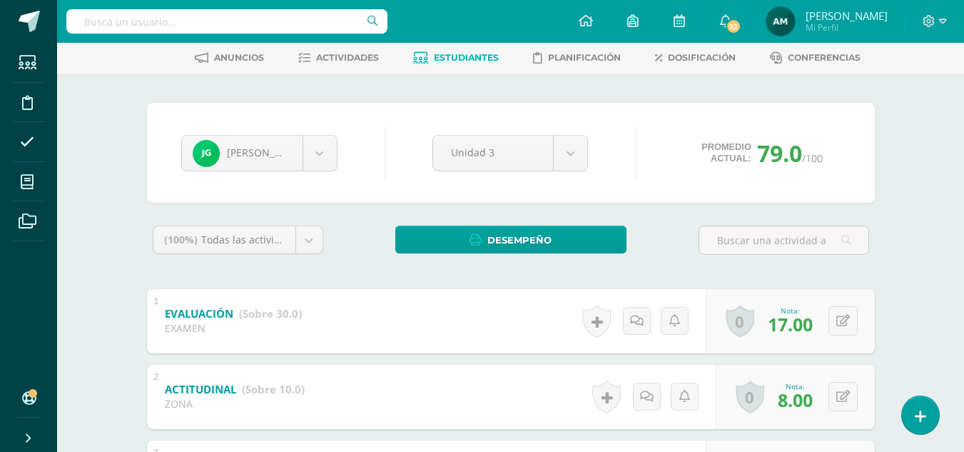
scroll to position [61, 0]
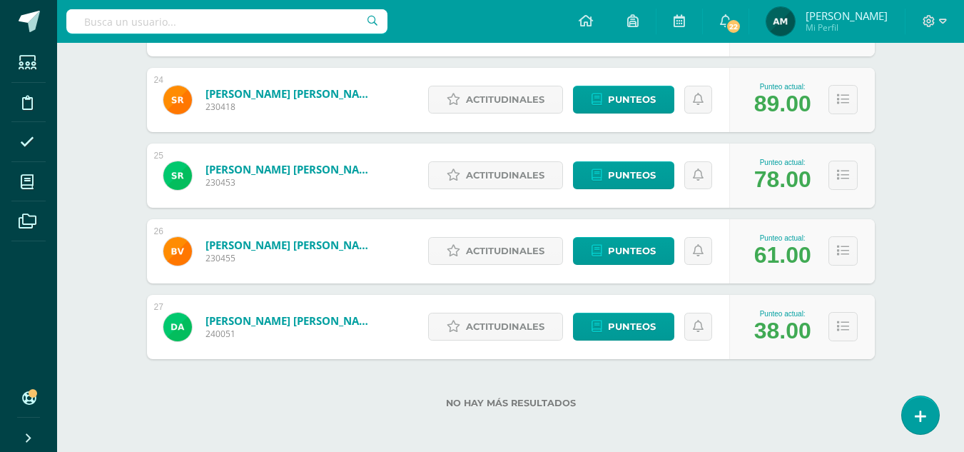
scroll to position [1985, 0]
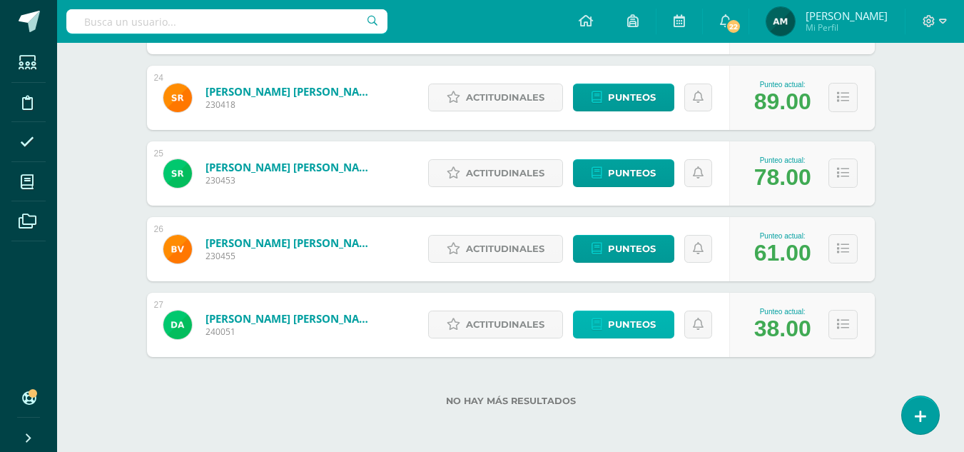
click at [632, 325] on span "Punteos" at bounding box center [632, 324] width 48 height 26
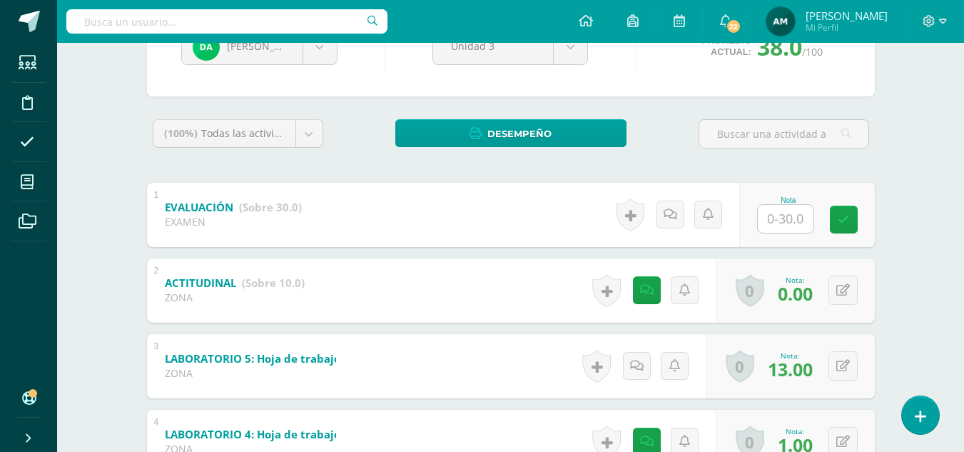
scroll to position [201, 0]
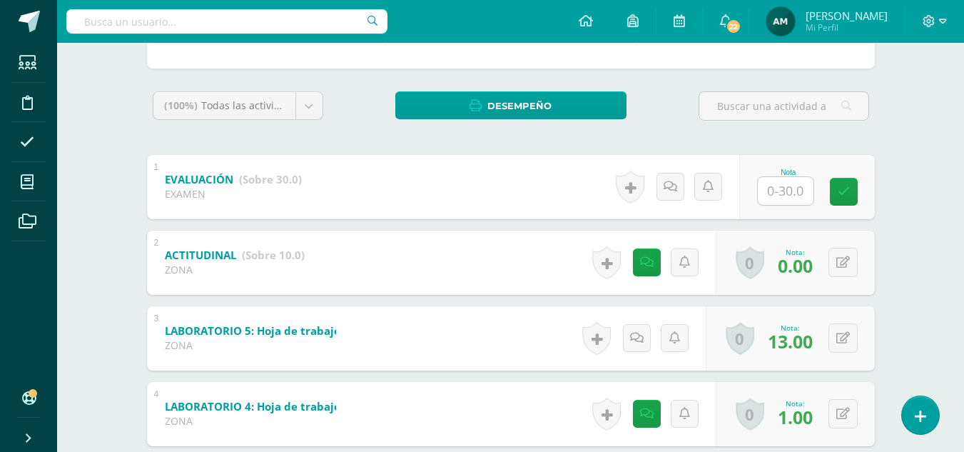
click at [788, 186] on input "text" at bounding box center [786, 191] width 56 height 28
type input "0"
click at [677, 191] on icon at bounding box center [675, 187] width 14 height 12
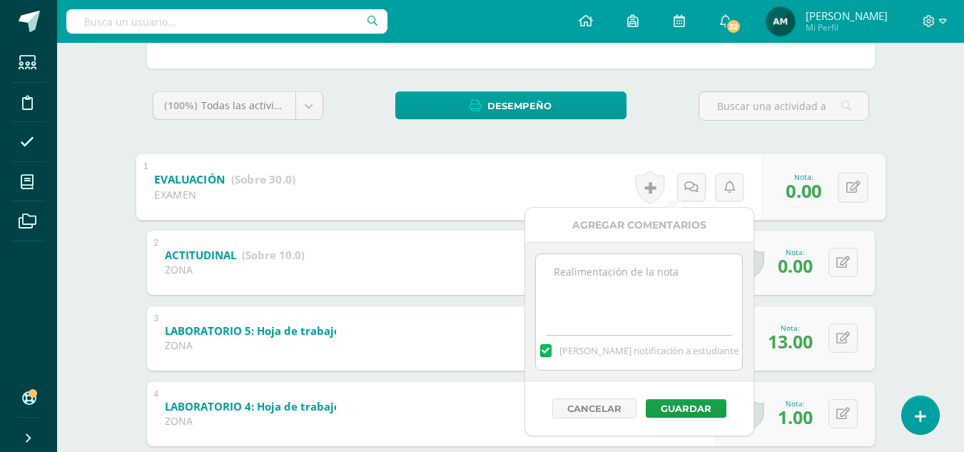
click at [644, 299] on textarea at bounding box center [639, 289] width 206 height 71
type textarea "Ausente."
click at [684, 408] on button "Guardar" at bounding box center [686, 408] width 81 height 19
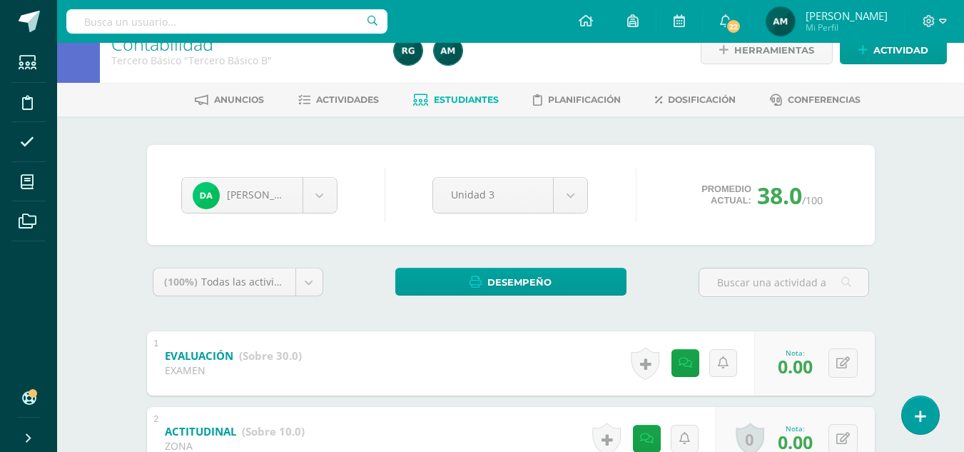
scroll to position [0, 0]
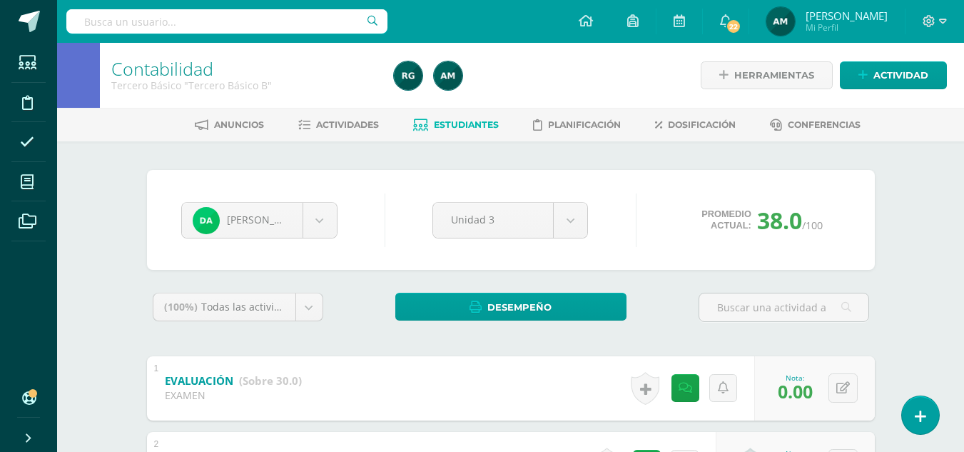
click at [467, 128] on span "Estudiantes" at bounding box center [466, 124] width 65 height 11
